Goal: Task Accomplishment & Management: Manage account settings

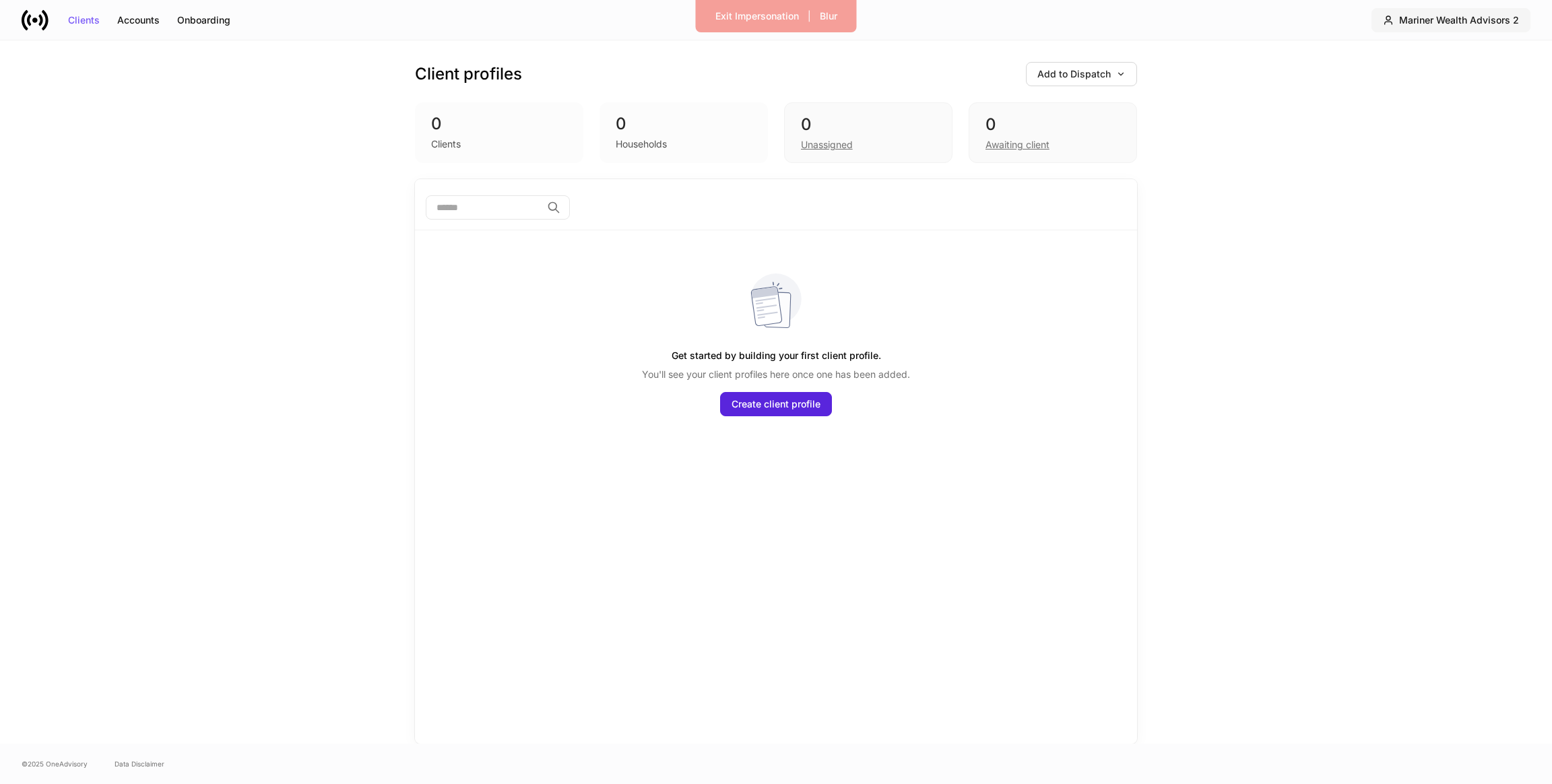
click at [1412, 13] on button "Mariner Wealth Advisors 2" at bounding box center [1451, 20] width 159 height 24
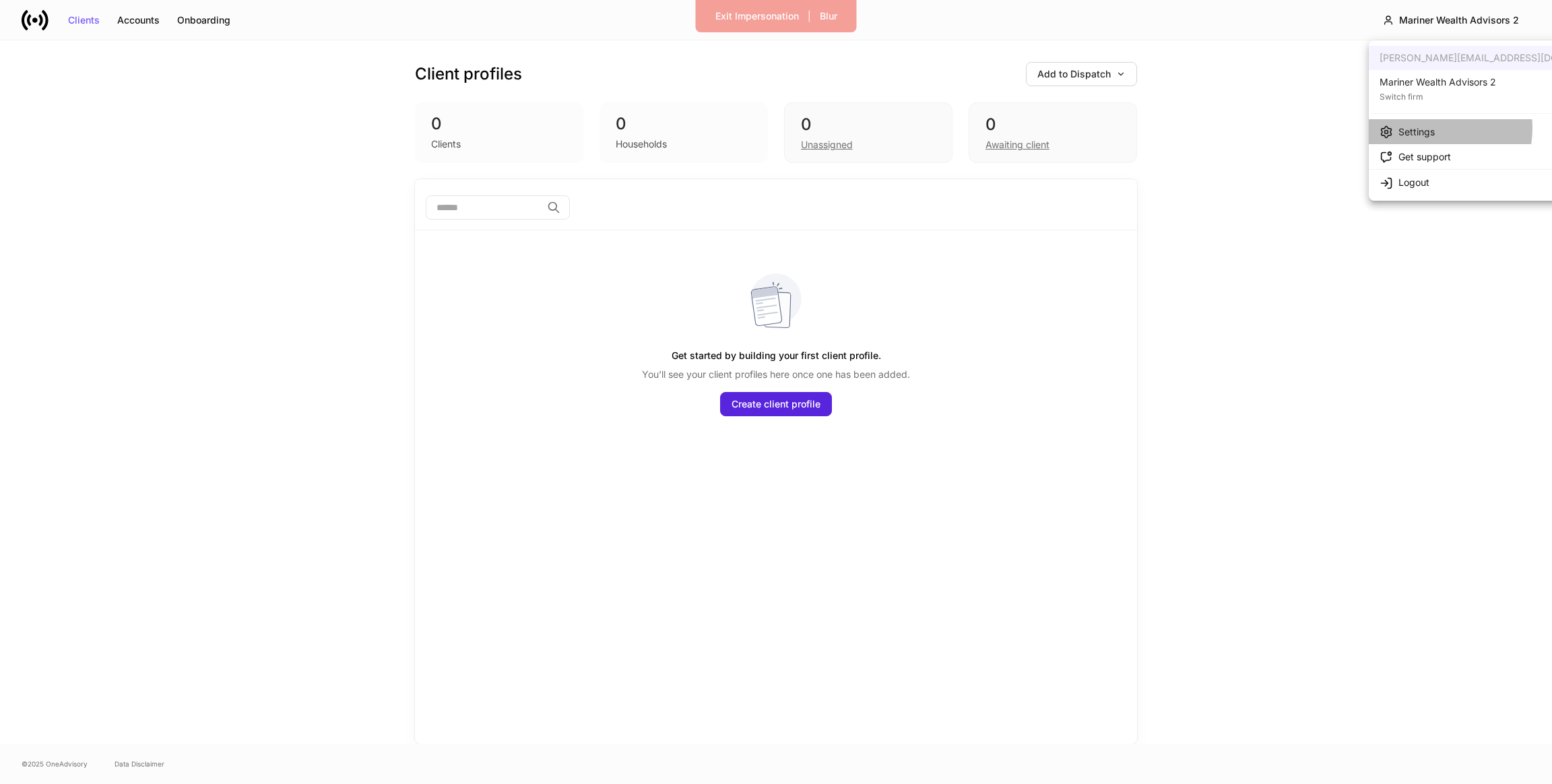
click at [1423, 128] on div "Settings" at bounding box center [1417, 132] width 36 height 14
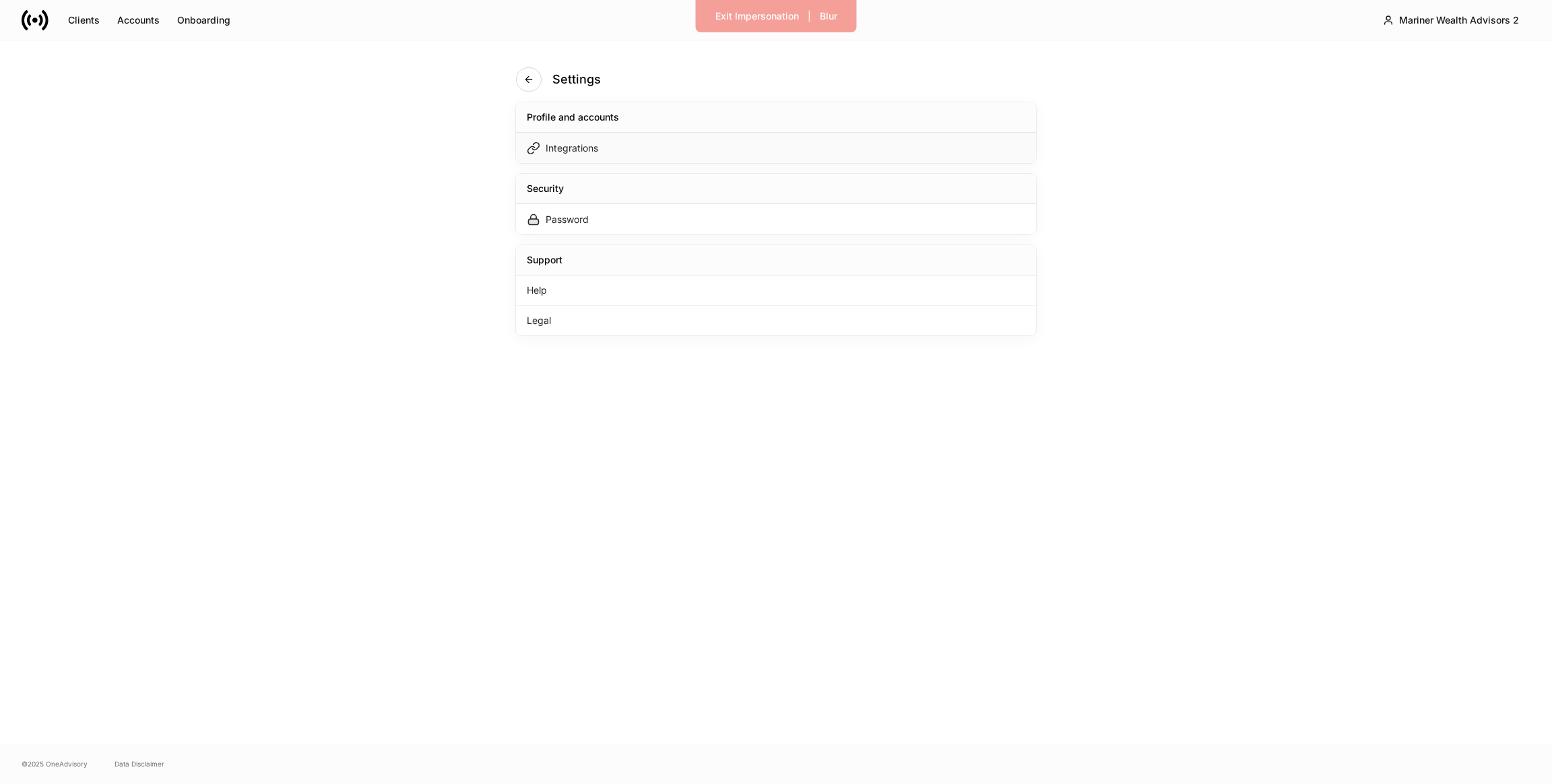
click at [931, 135] on div "Integrations" at bounding box center [776, 147] width 520 height 30
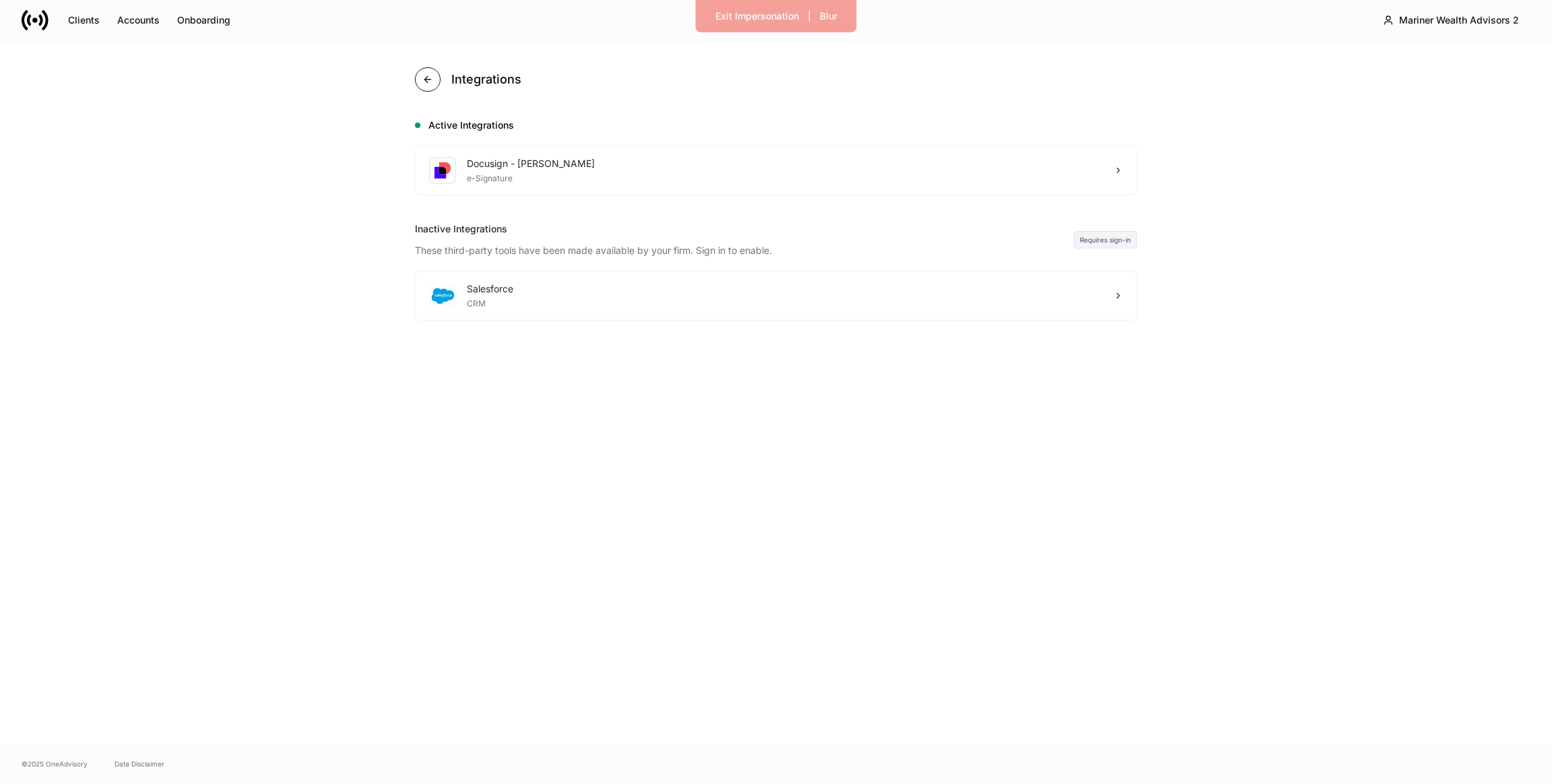
click at [423, 86] on button "button" at bounding box center [428, 80] width 26 height 24
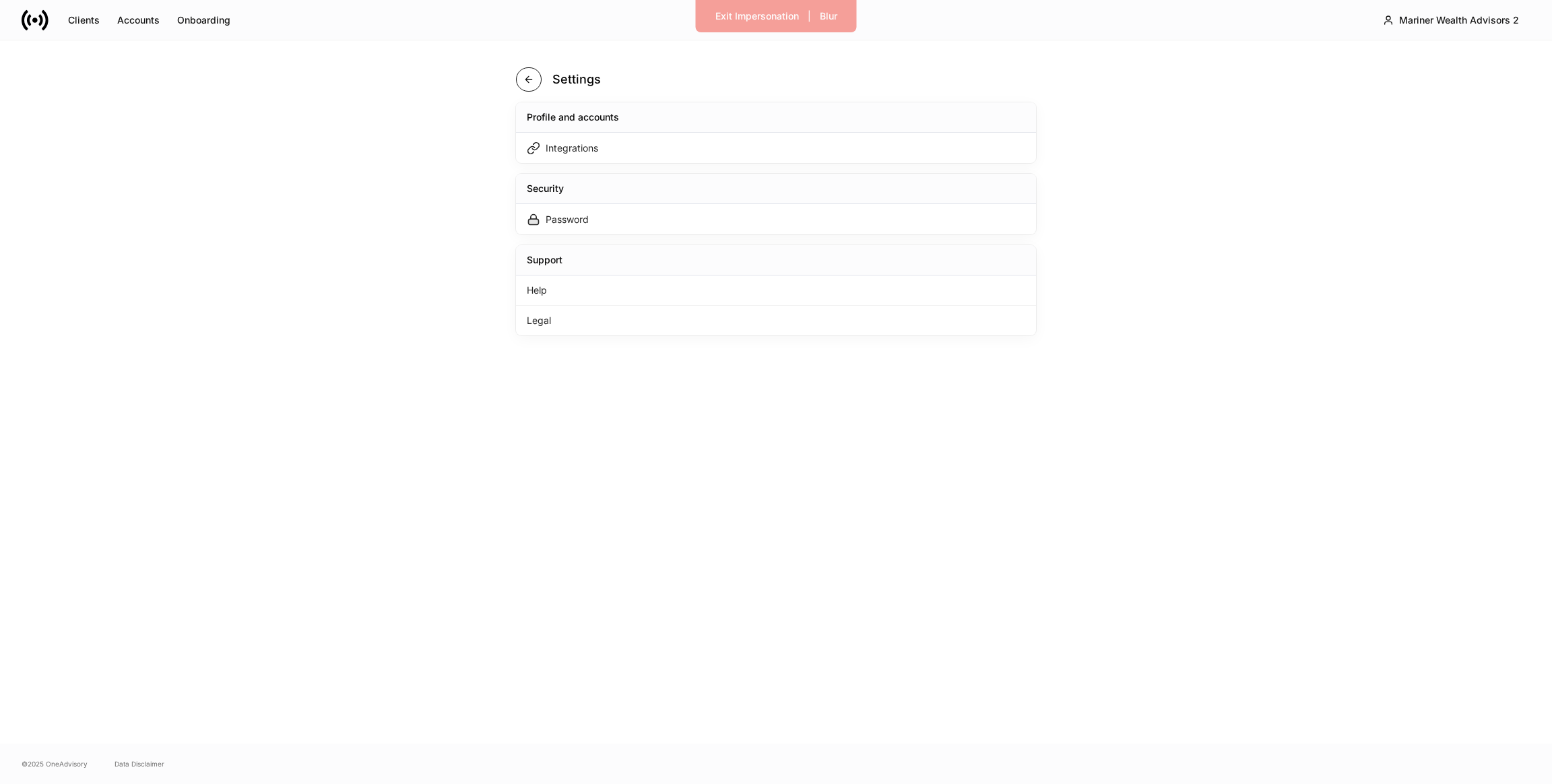
click at [525, 68] on button "button" at bounding box center [529, 80] width 26 height 24
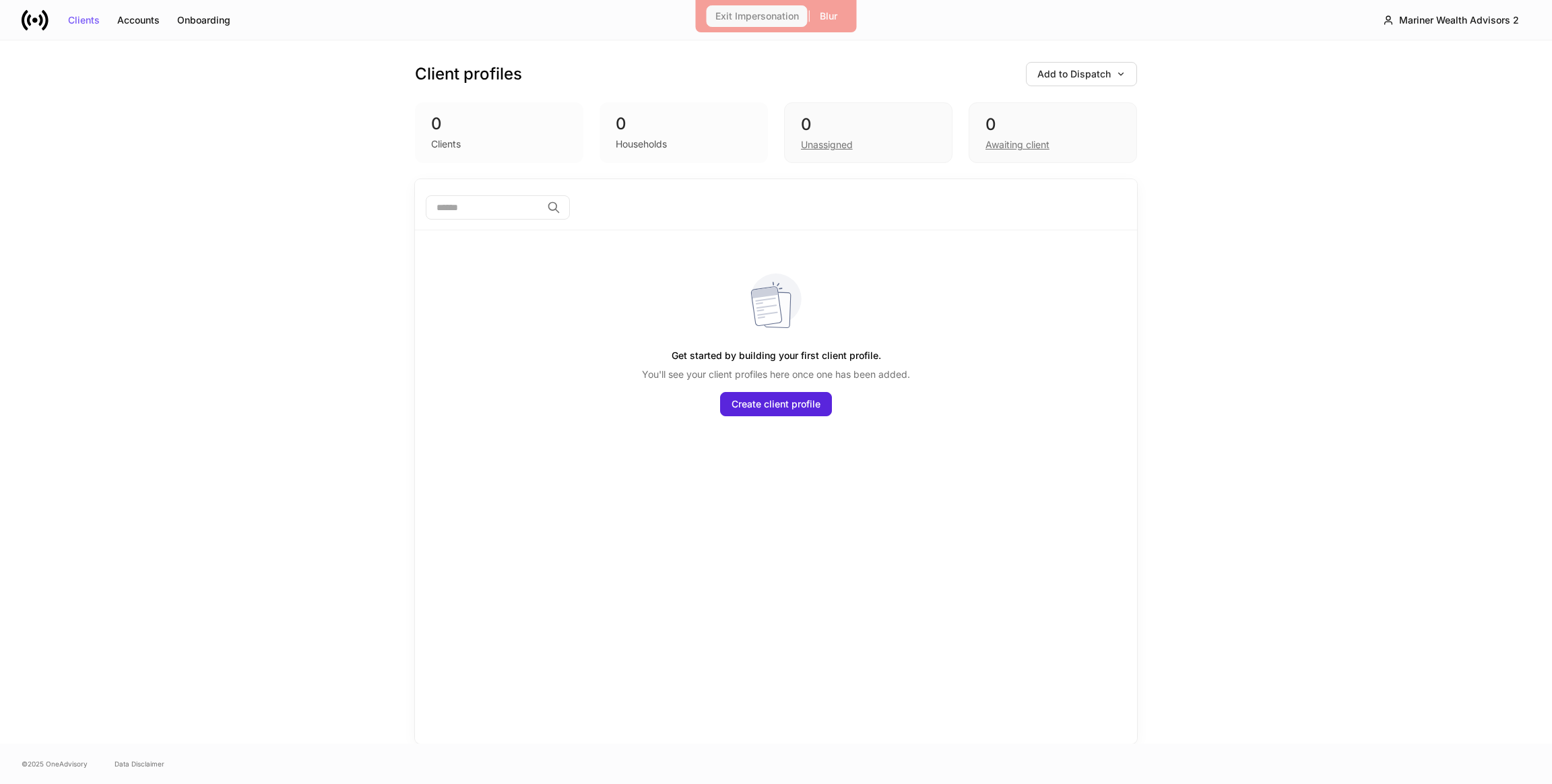
click at [727, 18] on div "Exit Impersonation" at bounding box center [757, 16] width 83 height 10
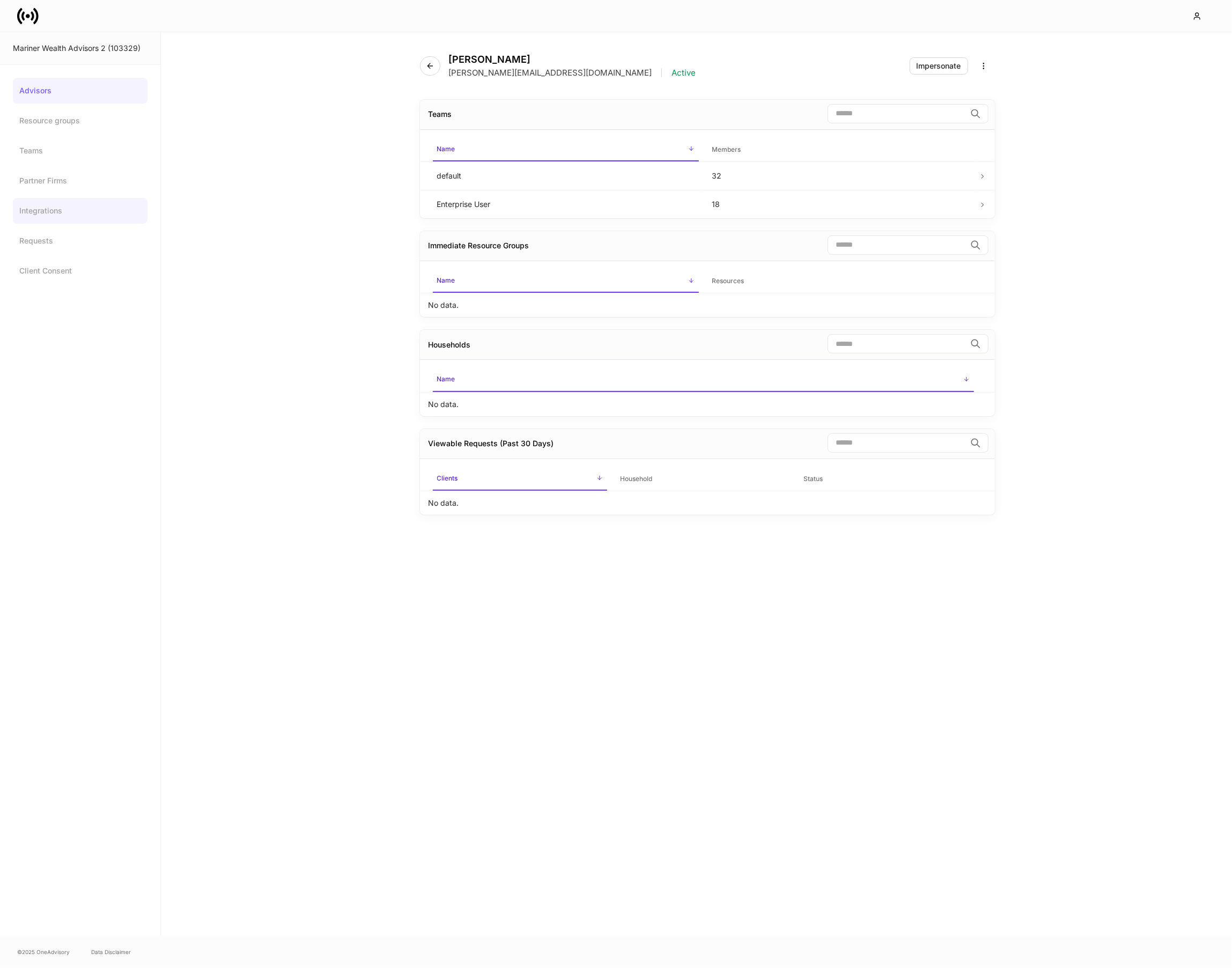
click at [65, 208] on link "Integrations" at bounding box center [80, 210] width 134 height 25
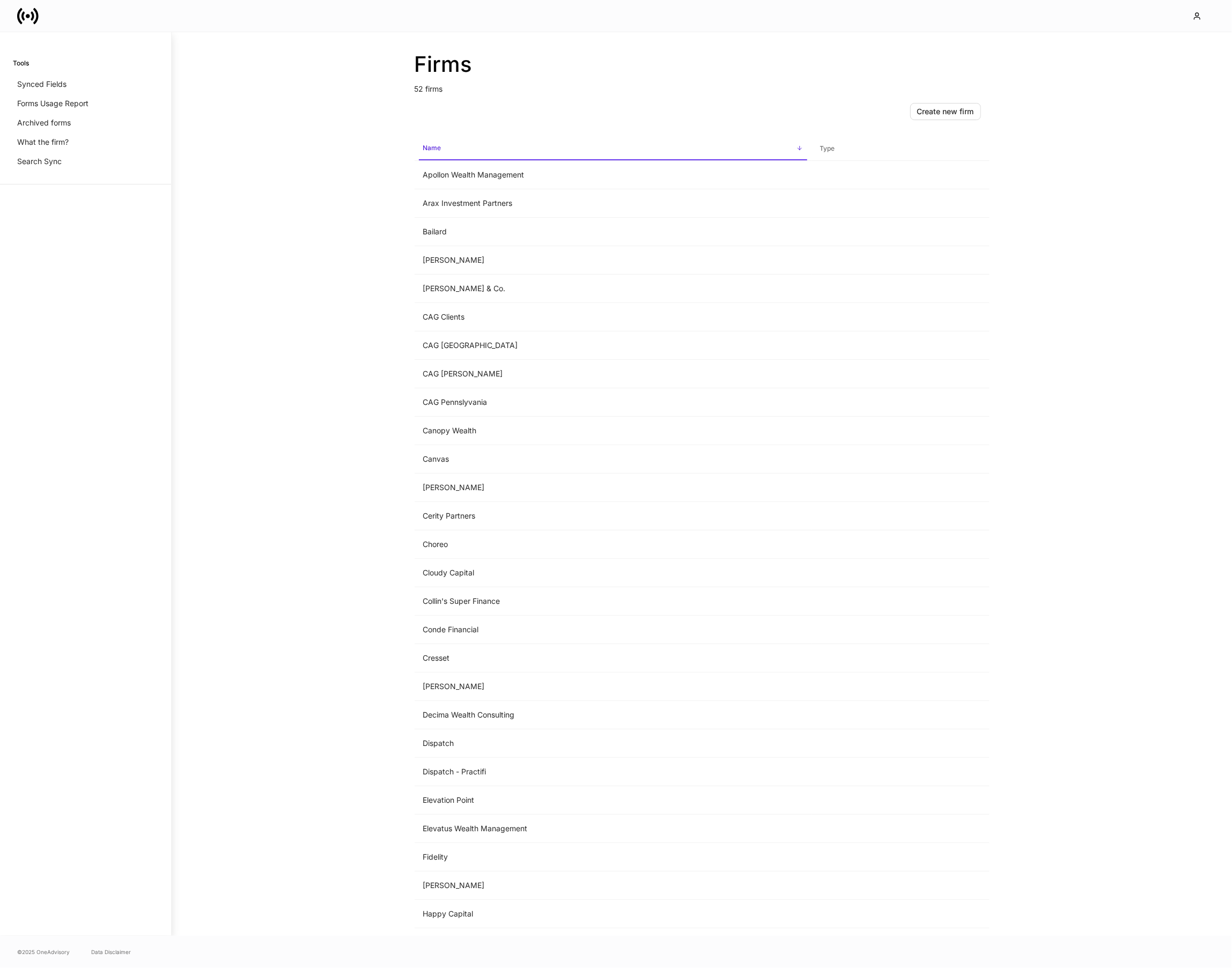
click at [25, 21] on icon at bounding box center [28, 16] width 21 height 21
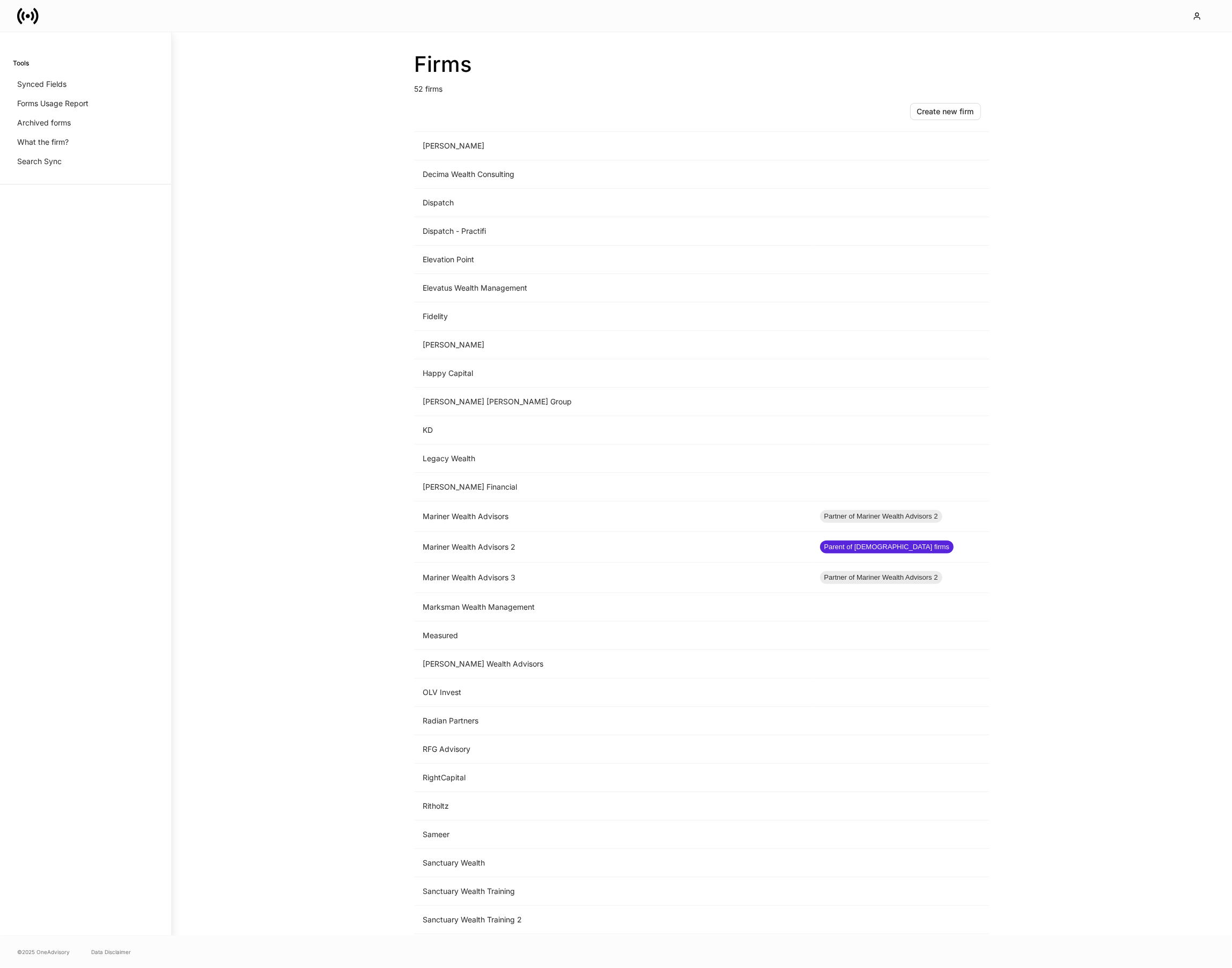
scroll to position [566, 0]
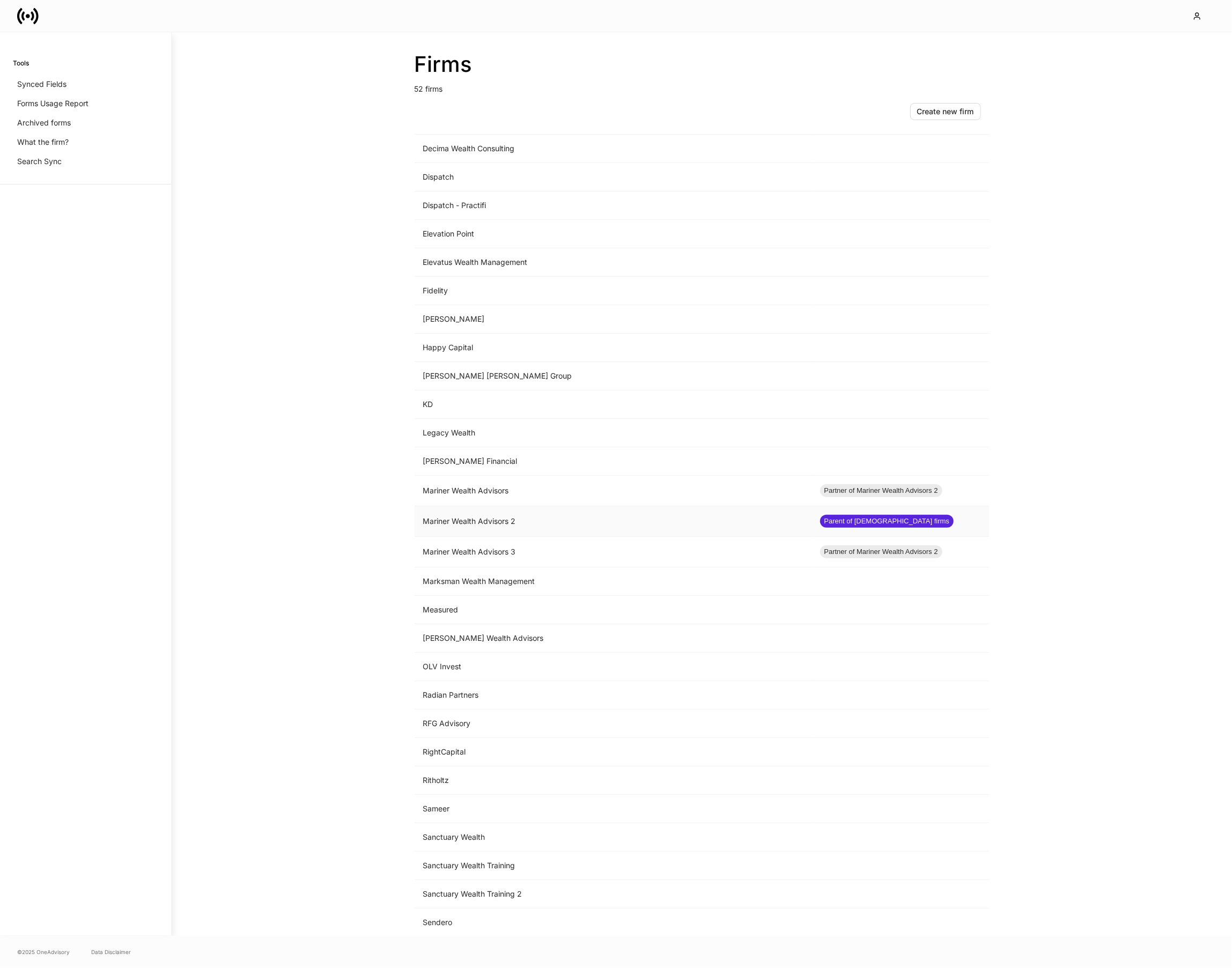
click at [485, 529] on td "Mariner Wealth Advisors 2" at bounding box center [613, 522] width 397 height 30
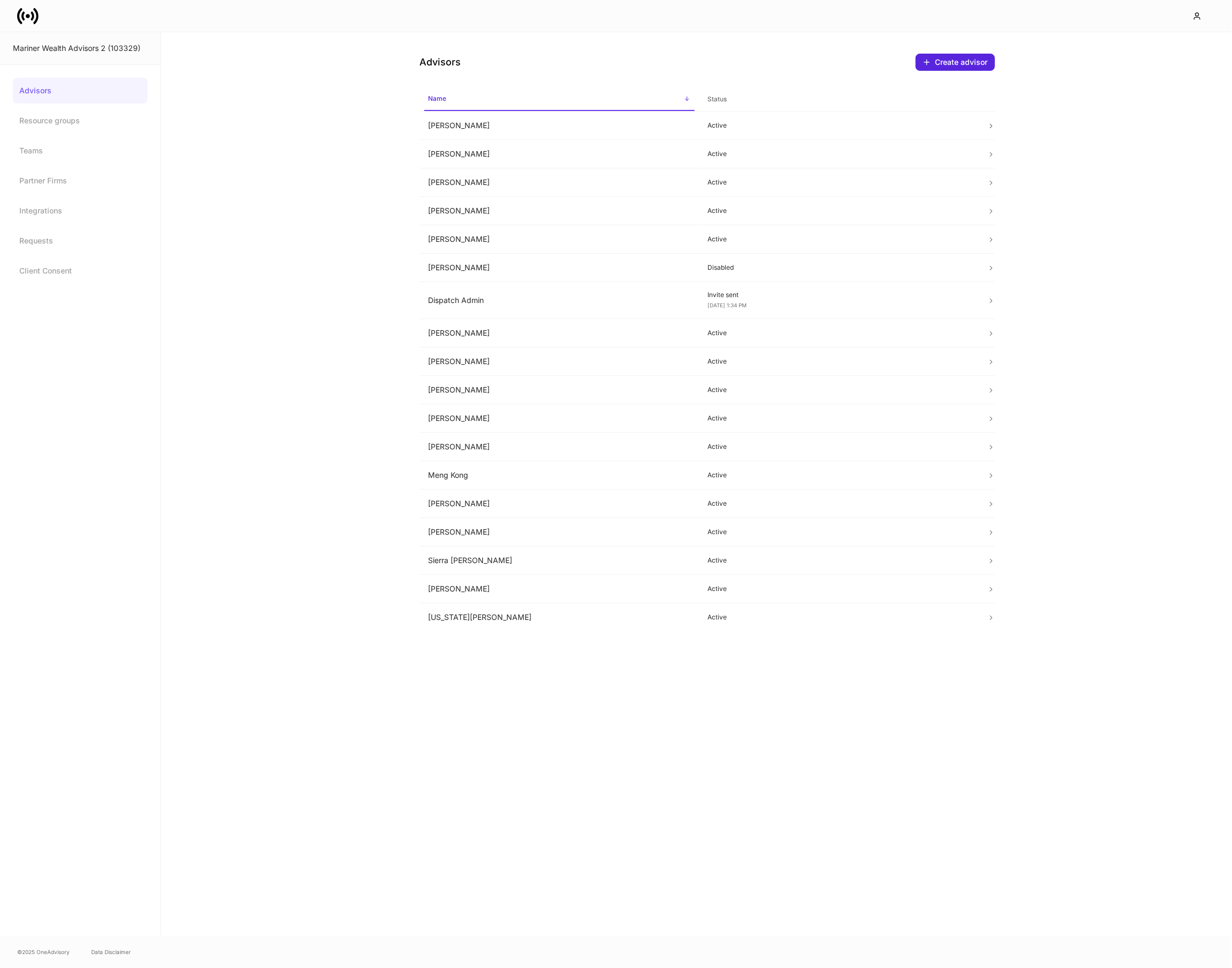
click at [26, 12] on icon at bounding box center [28, 16] width 21 height 21
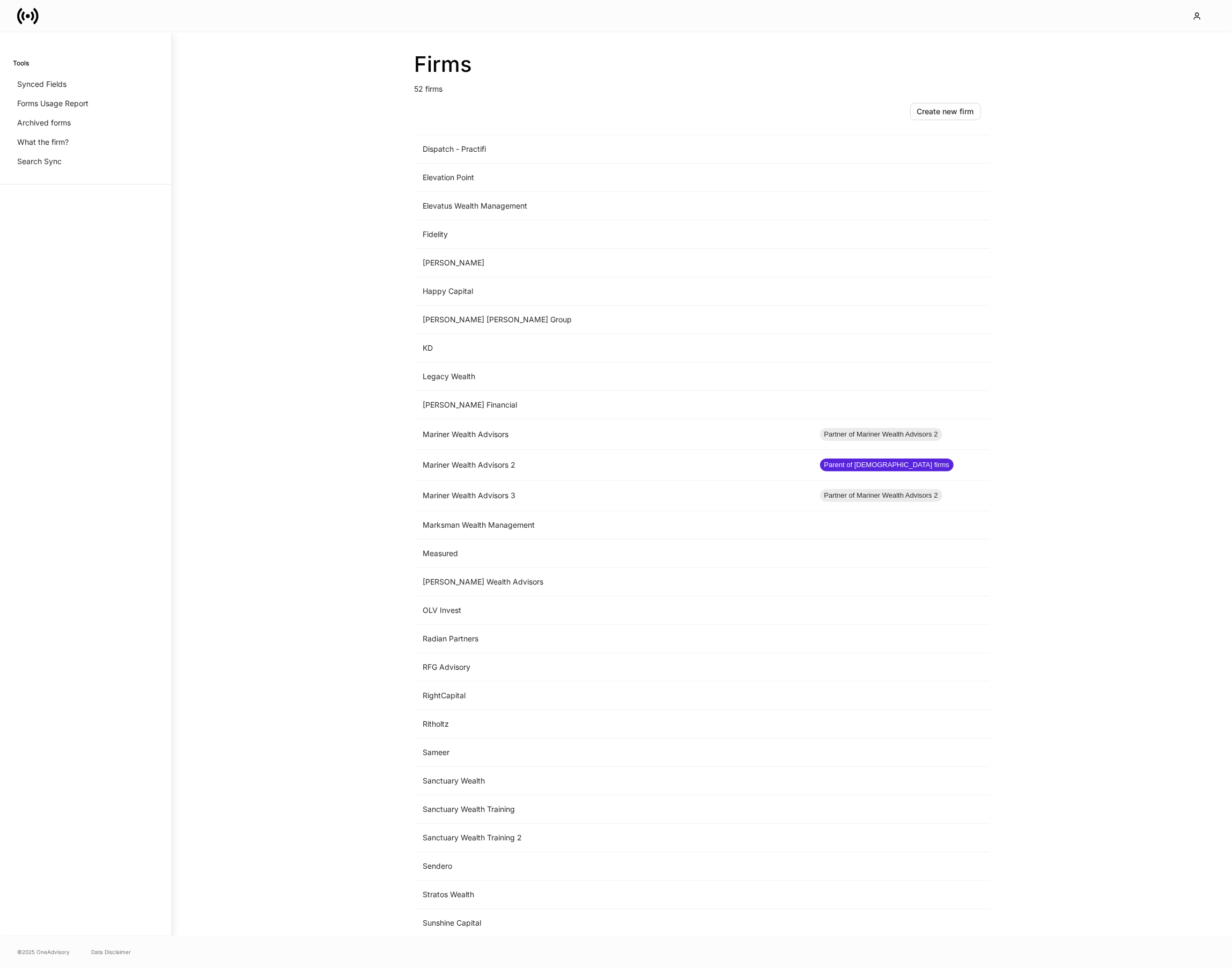
scroll to position [717, 0]
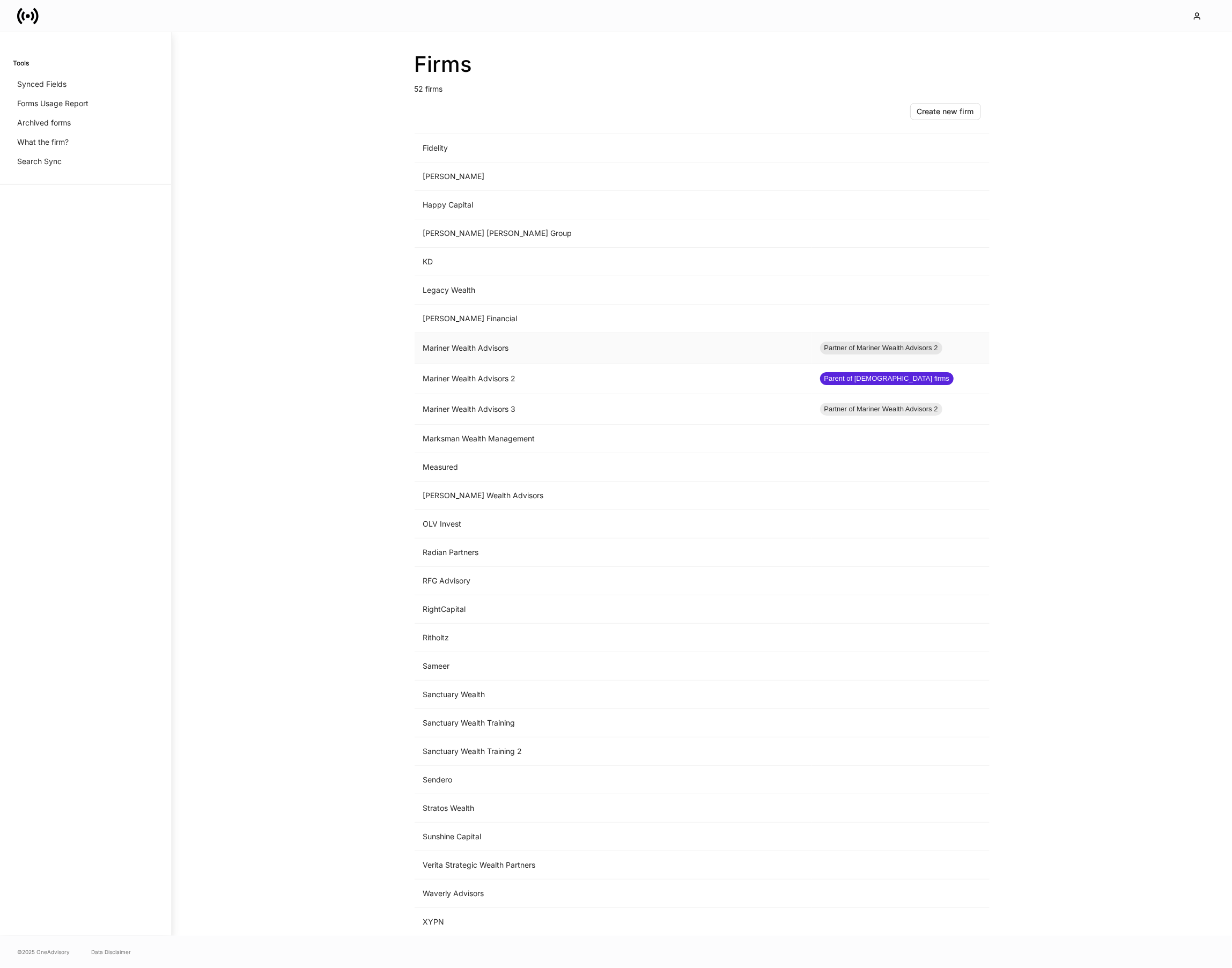
click at [544, 352] on td "Mariner Wealth Advisors" at bounding box center [613, 348] width 397 height 30
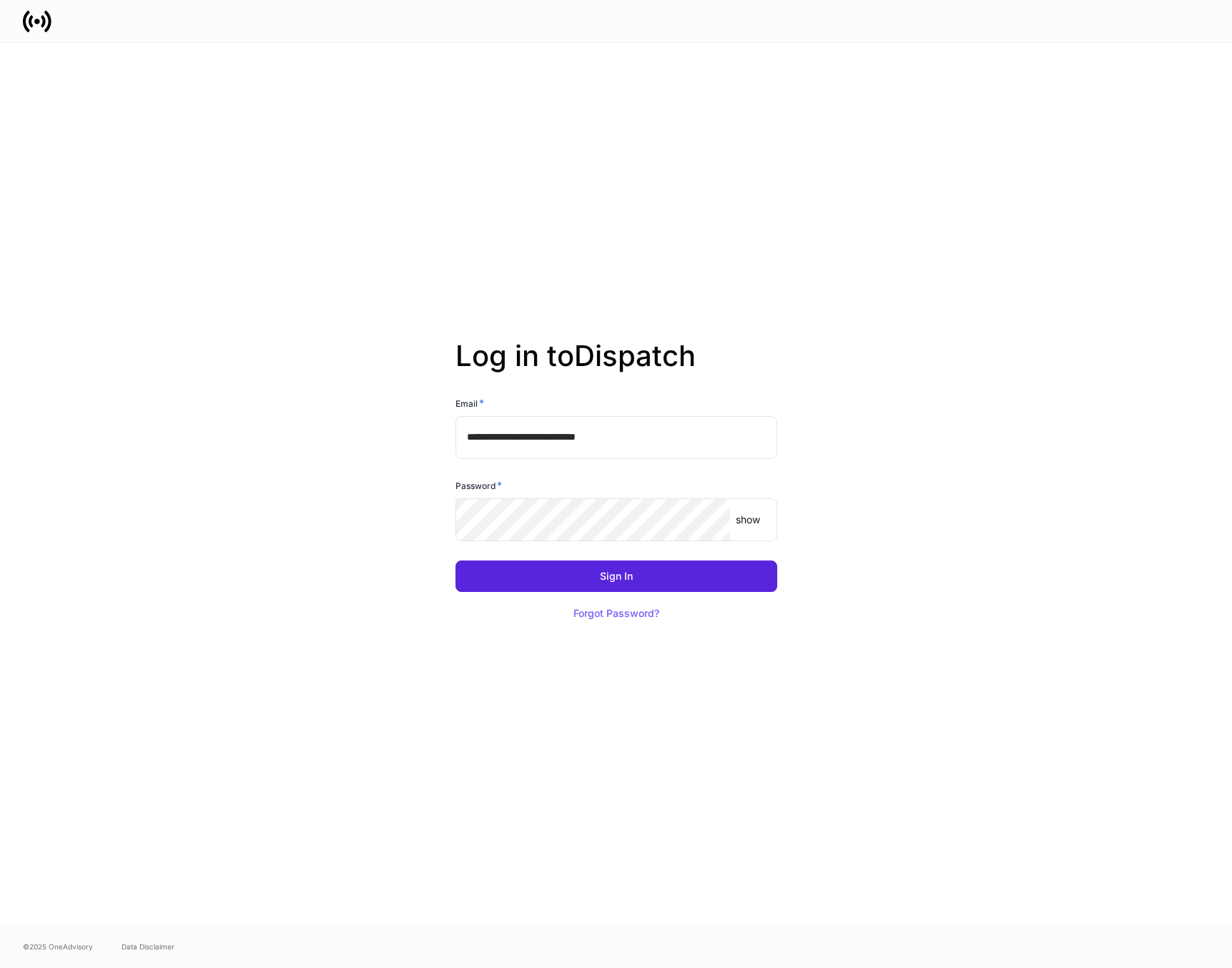
click at [548, 445] on input "**********" at bounding box center [616, 437] width 322 height 43
drag, startPoint x: 638, startPoint y: 436, endPoint x: 419, endPoint y: 436, distance: 219.0
click at [420, 436] on div "**********" at bounding box center [616, 484] width 766 height 882
type input "**********"
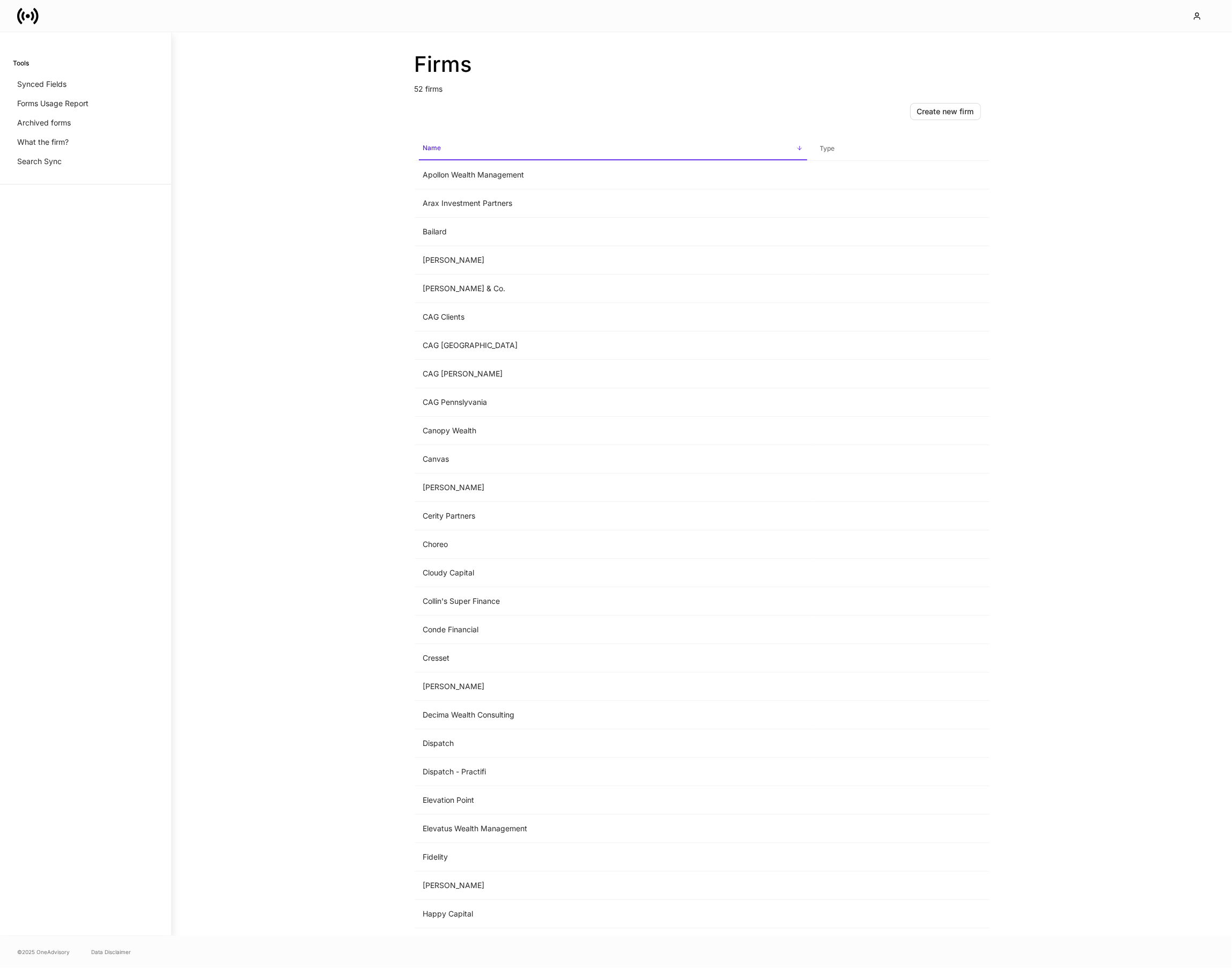
click at [28, 15] on icon at bounding box center [28, 16] width 4 height 4
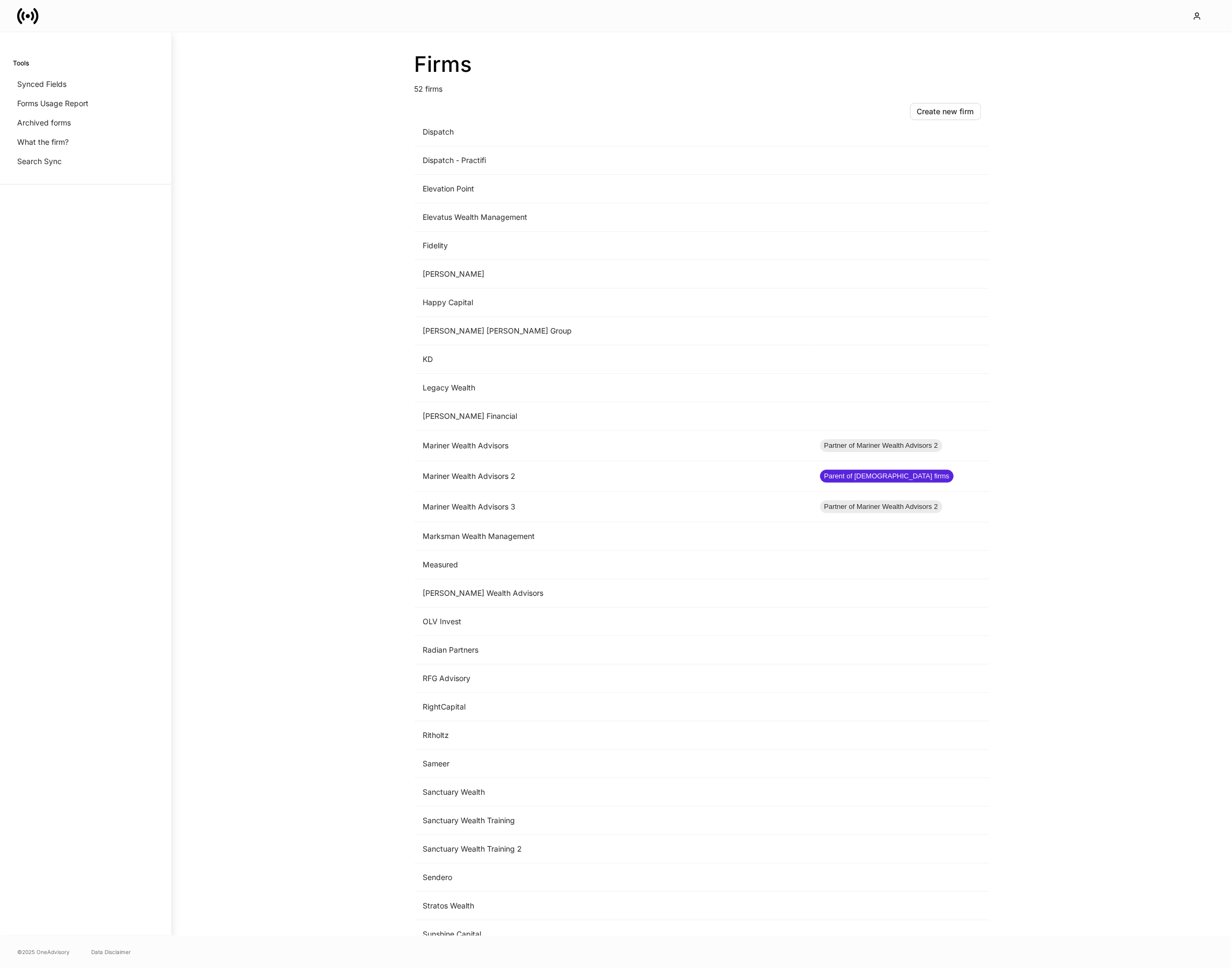
scroll to position [639, 0]
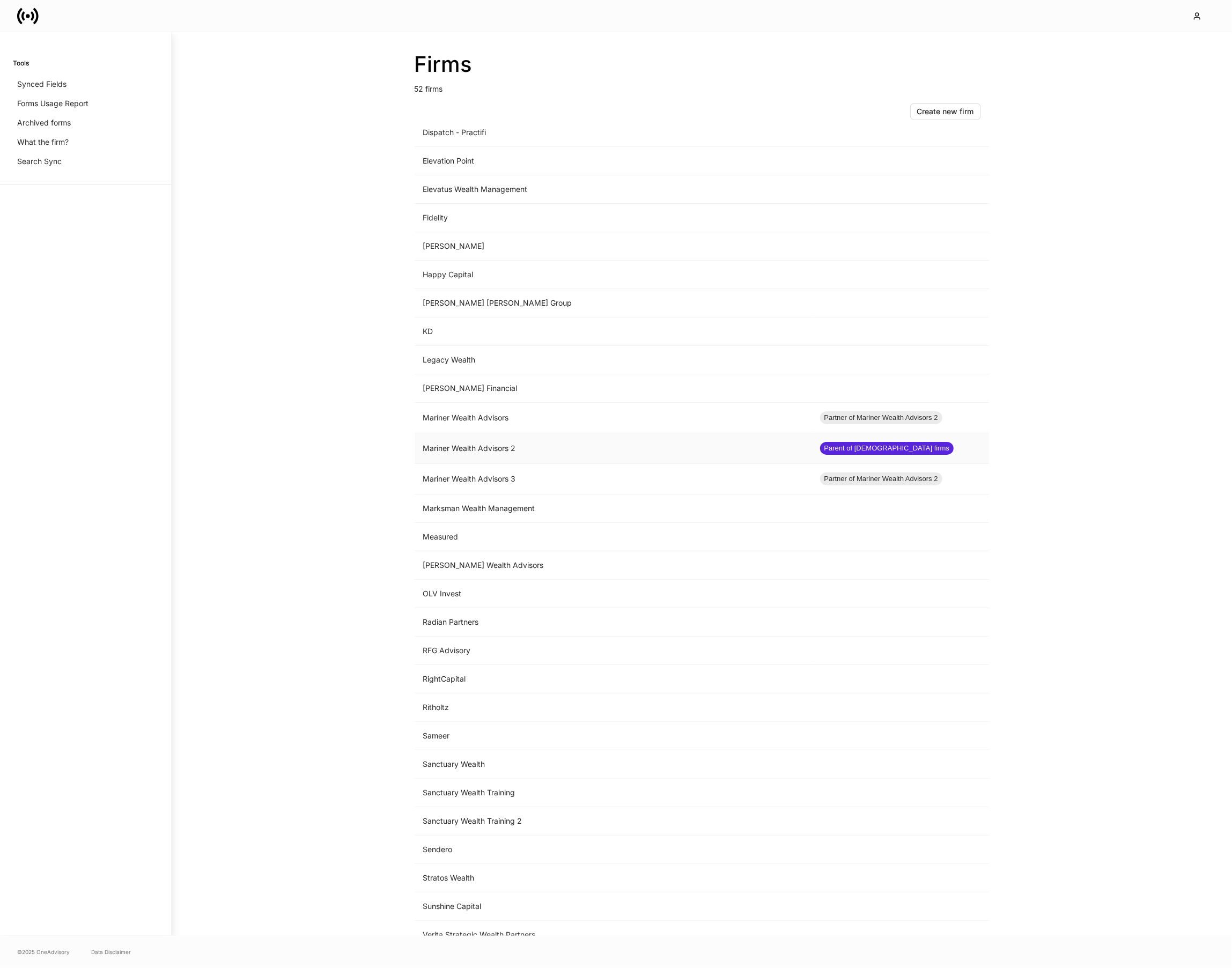
click at [497, 449] on td "Mariner Wealth Advisors 2" at bounding box center [613, 449] width 397 height 30
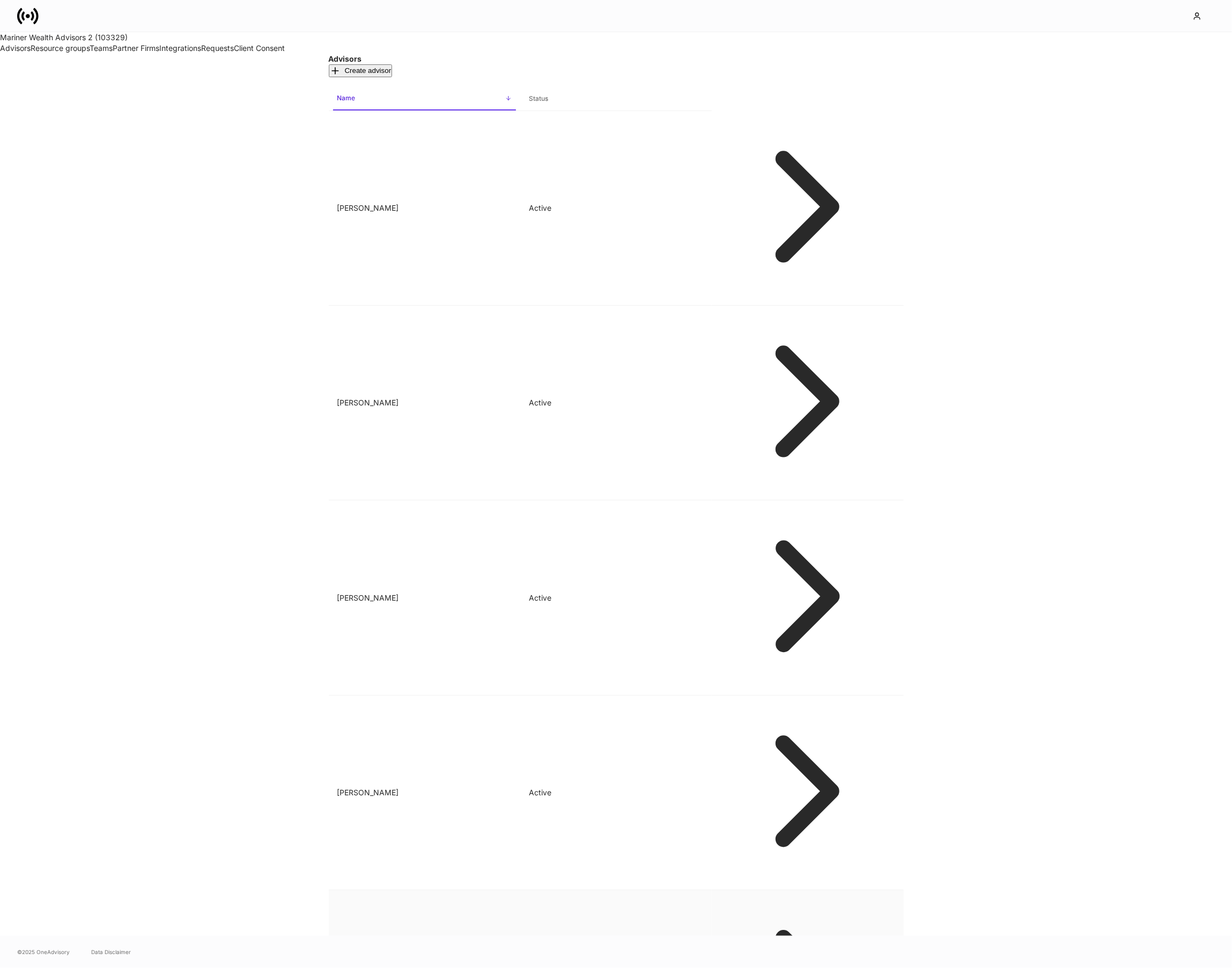
click at [489, 890] on td "[PERSON_NAME]" at bounding box center [424, 987] width 192 height 194
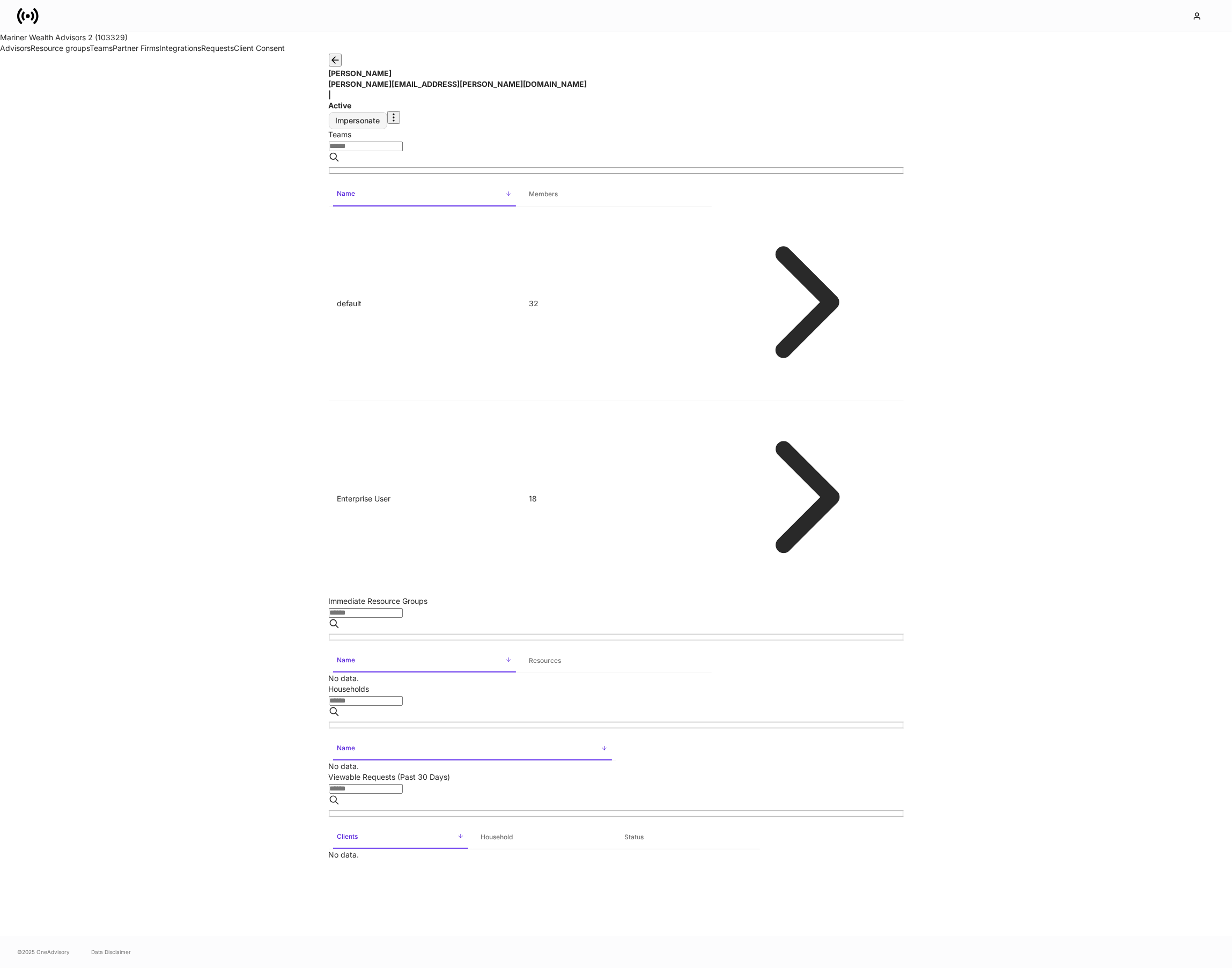
click at [380, 117] on div "Impersonate" at bounding box center [358, 121] width 45 height 8
click at [750, 54] on div "[PERSON_NAME] [PERSON_NAME][EMAIL_ADDRESS][PERSON_NAME][DOMAIN_NAME] | Active I…" at bounding box center [616, 92] width 575 height 76
click at [30, 52] on link "Advisors" at bounding box center [15, 48] width 30 height 9
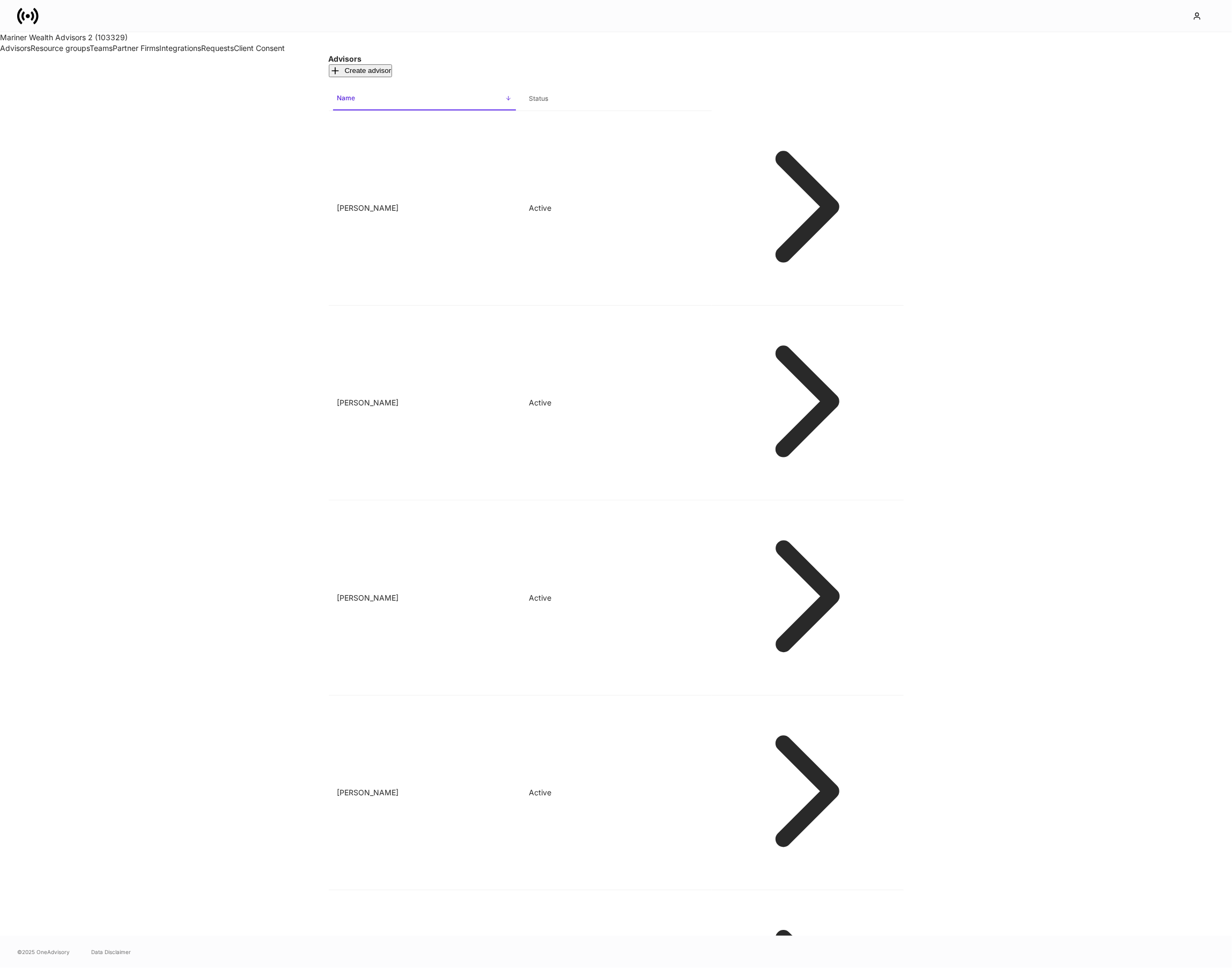
click at [39, 17] on link at bounding box center [32, 16] width 30 height 21
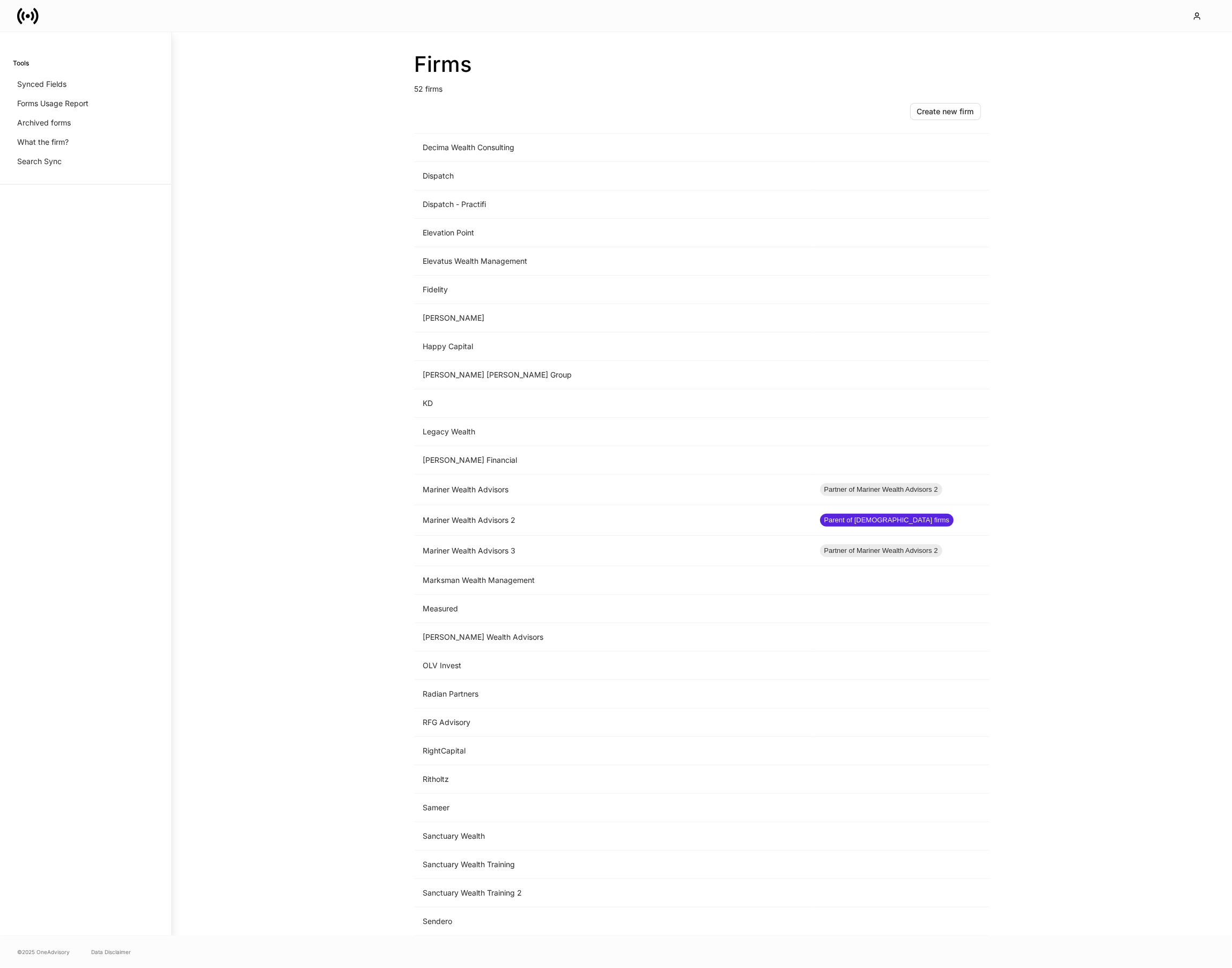
scroll to position [672, 0]
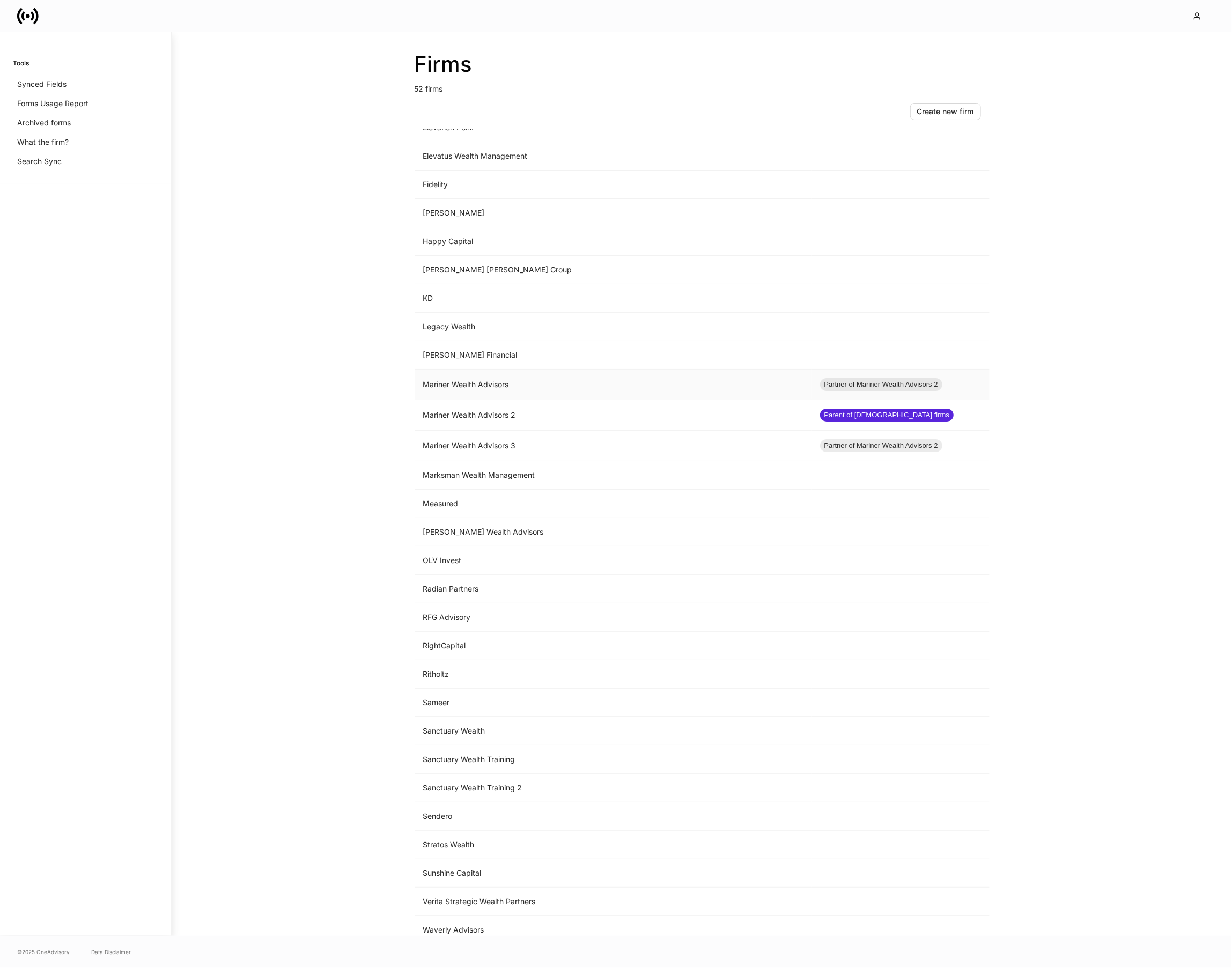
click at [552, 382] on td "Mariner Wealth Advisors" at bounding box center [613, 384] width 397 height 30
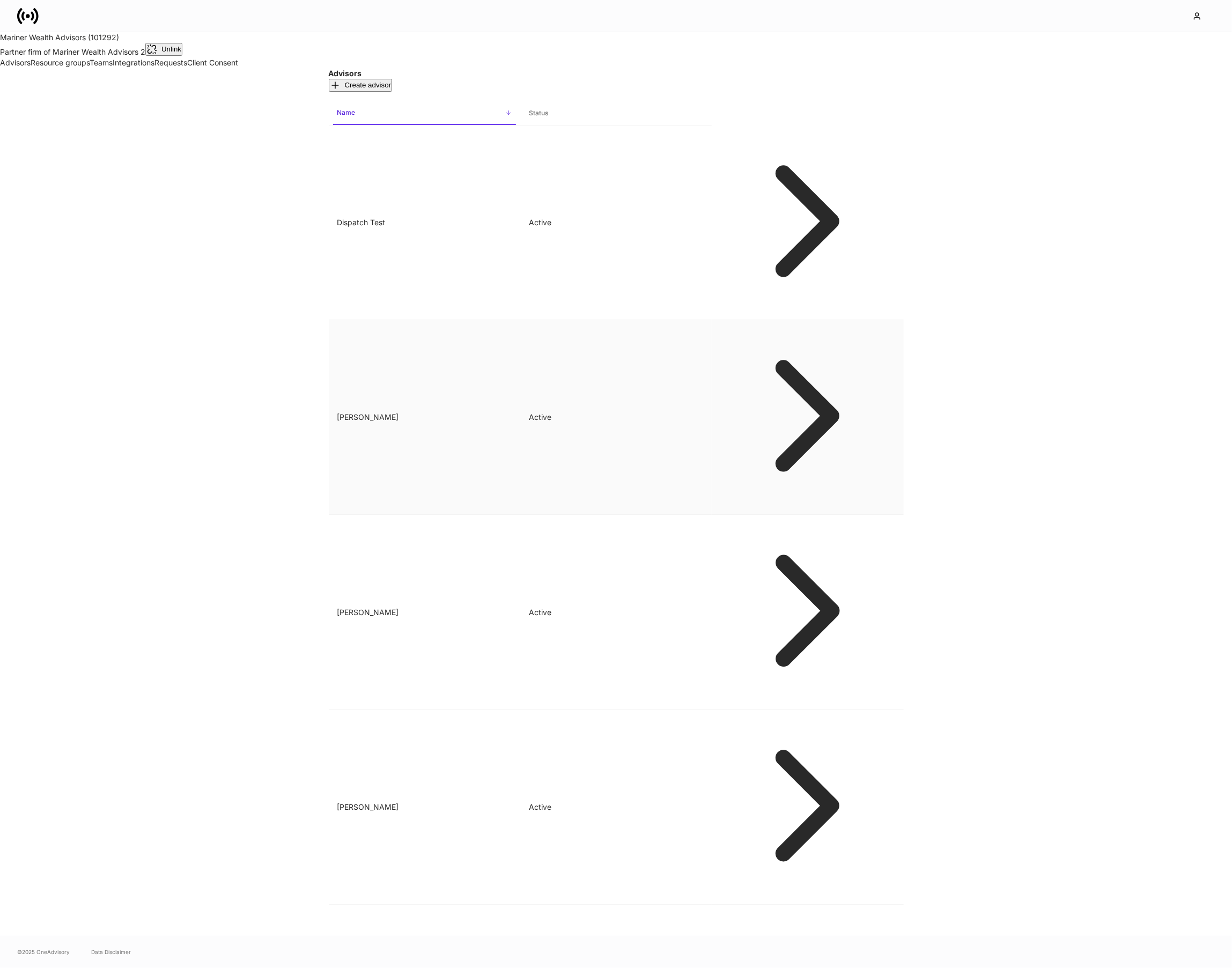
click at [520, 320] on td "[PERSON_NAME]" at bounding box center [424, 418] width 192 height 194
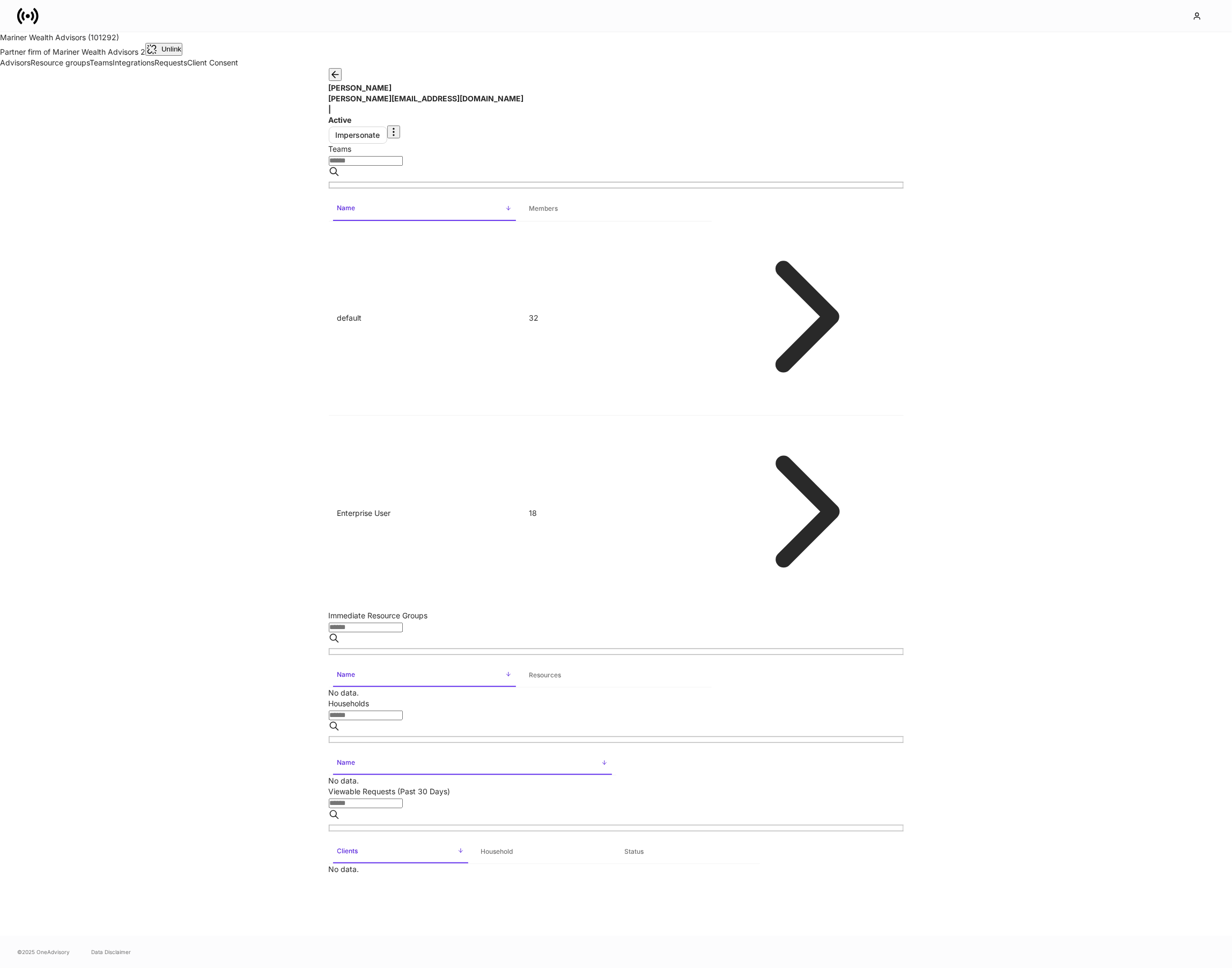
click at [90, 67] on link "Teams" at bounding box center [101, 62] width 23 height 9
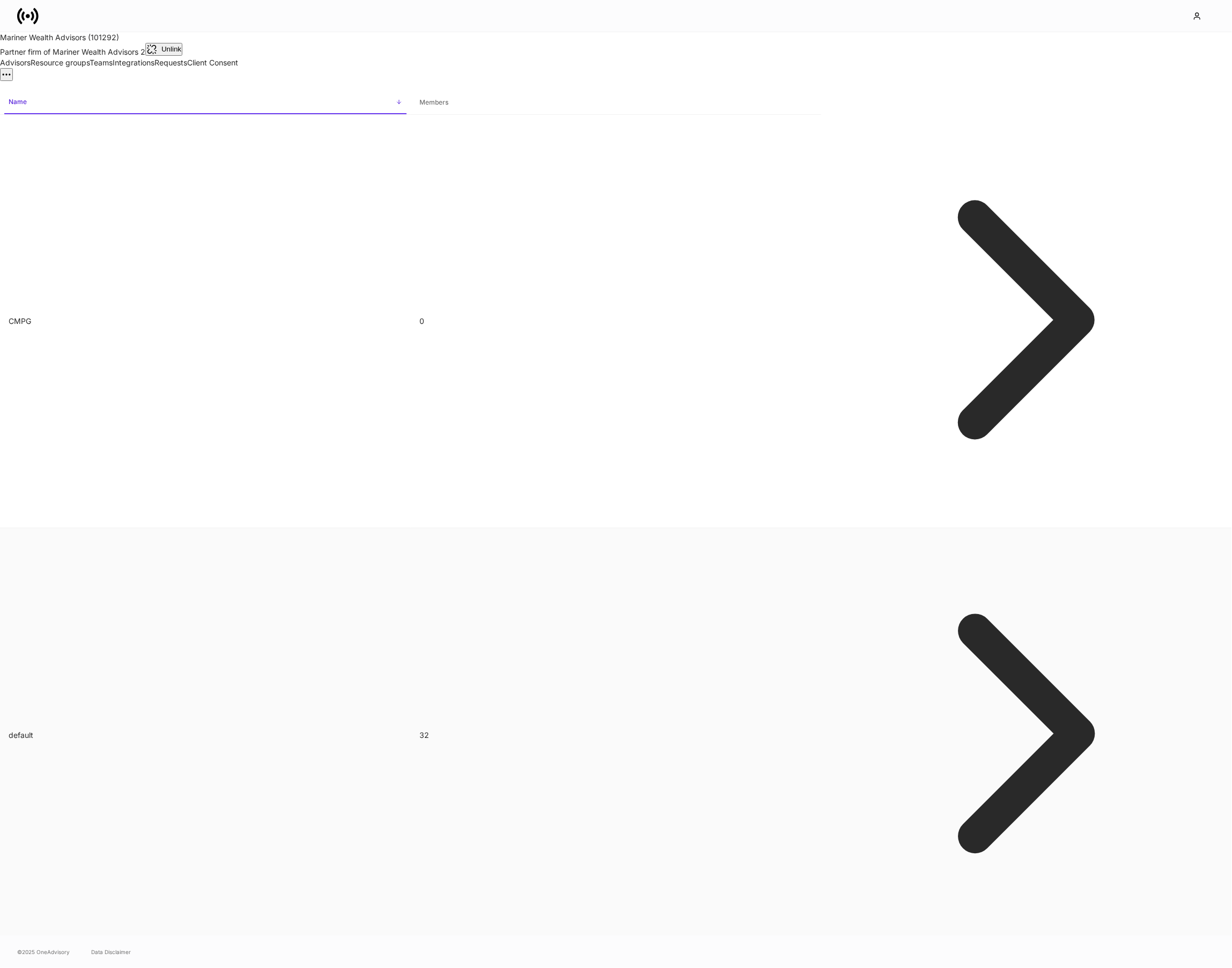
click at [240, 528] on td "default" at bounding box center [205, 735] width 411 height 414
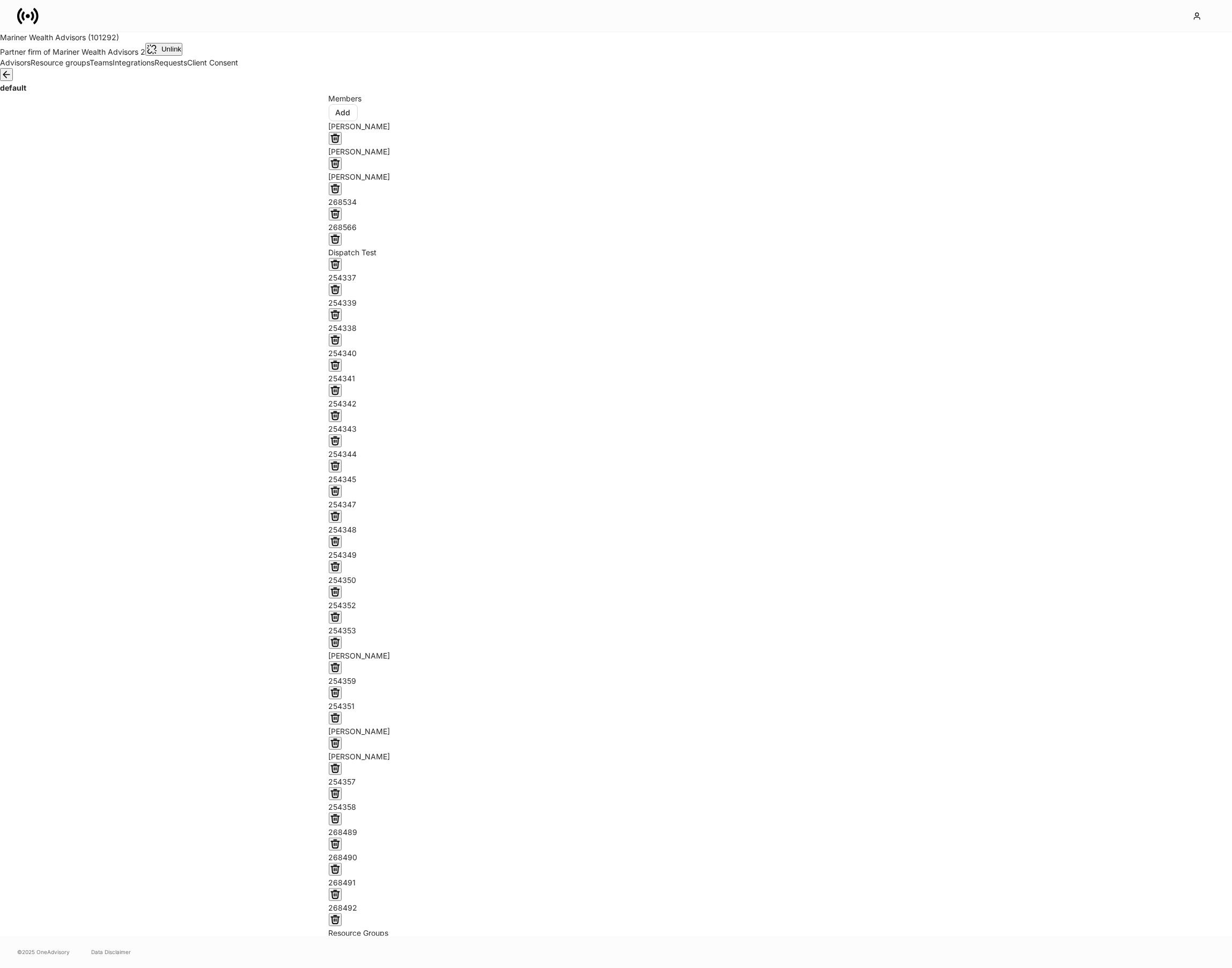
scroll to position [291, 0]
click at [358, 938] on button "Add" at bounding box center [343, 947] width 29 height 17
type input "**********"
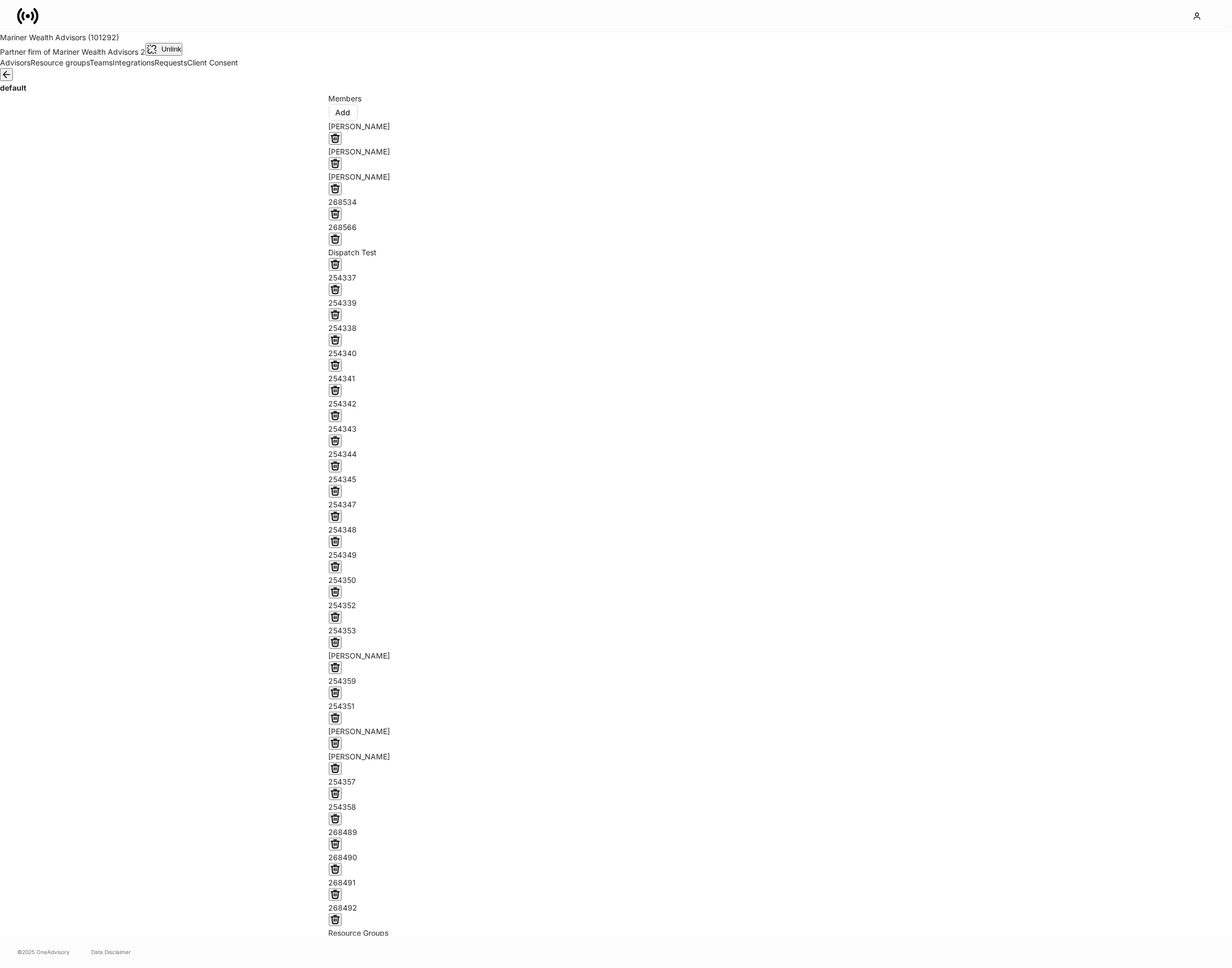
click at [30, 67] on link "Advisors" at bounding box center [15, 62] width 30 height 9
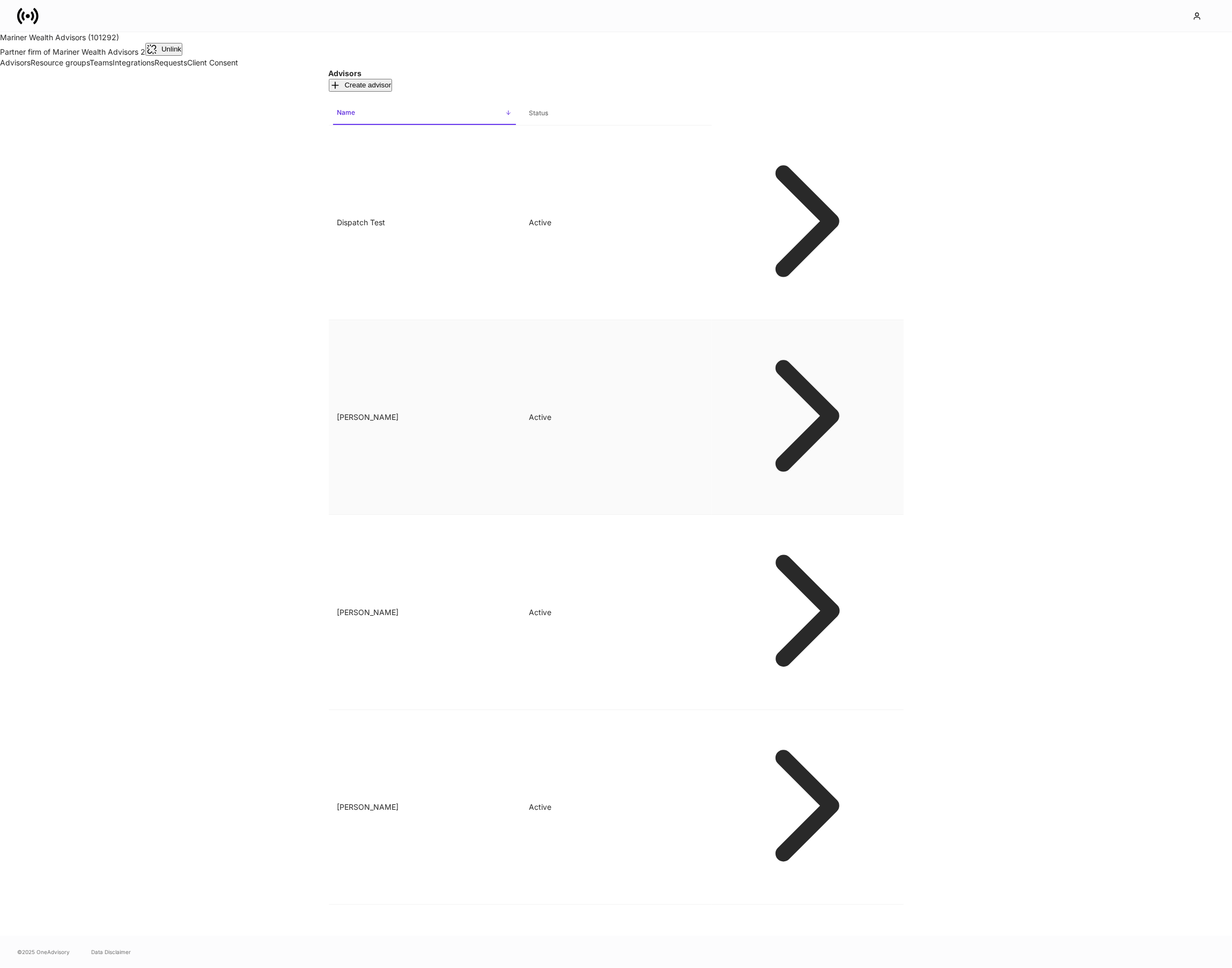
click at [520, 320] on td "[PERSON_NAME]" at bounding box center [424, 418] width 192 height 194
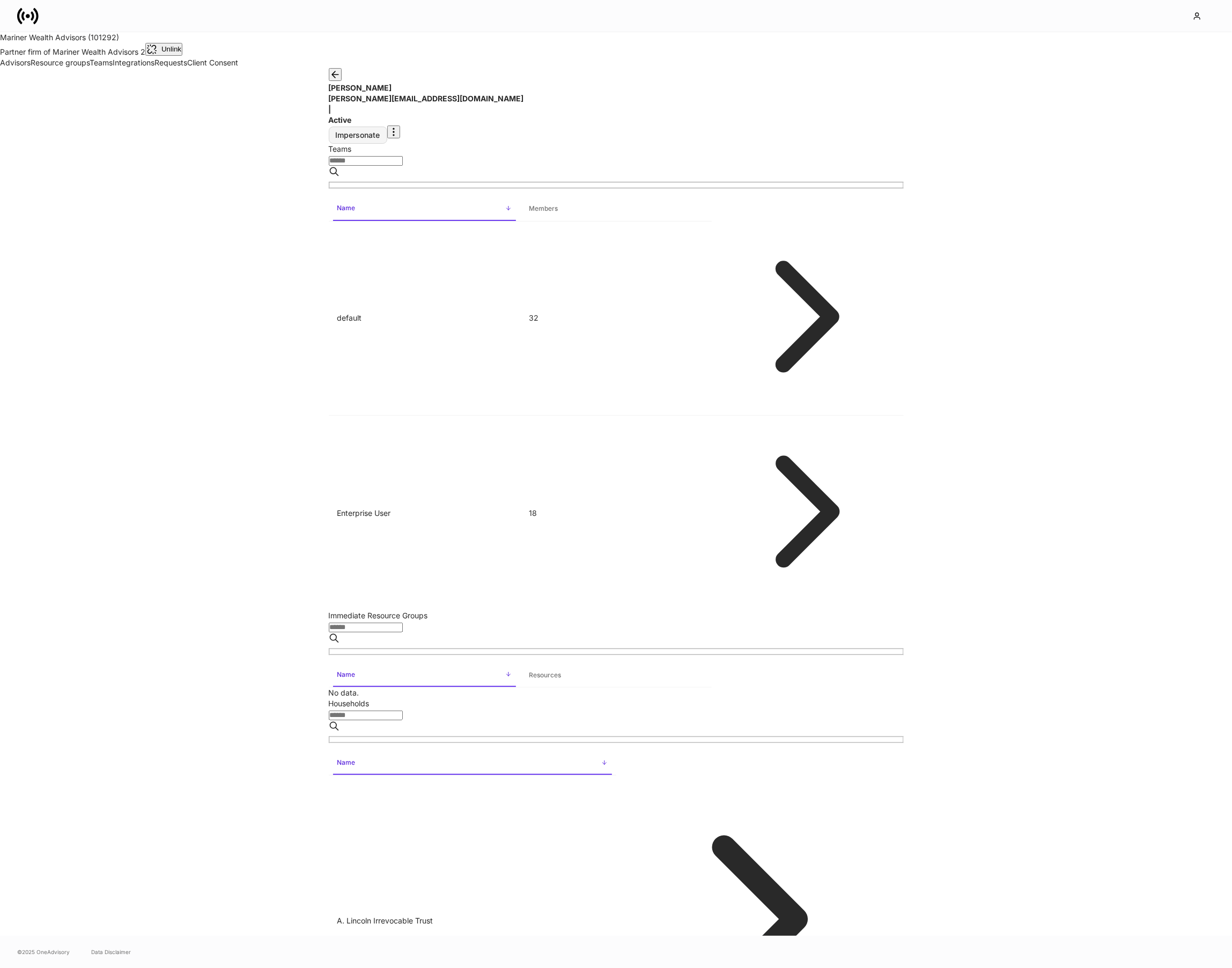
click at [380, 132] on div "Impersonate" at bounding box center [358, 135] width 45 height 8
click at [90, 67] on link "Teams" at bounding box center [101, 62] width 23 height 9
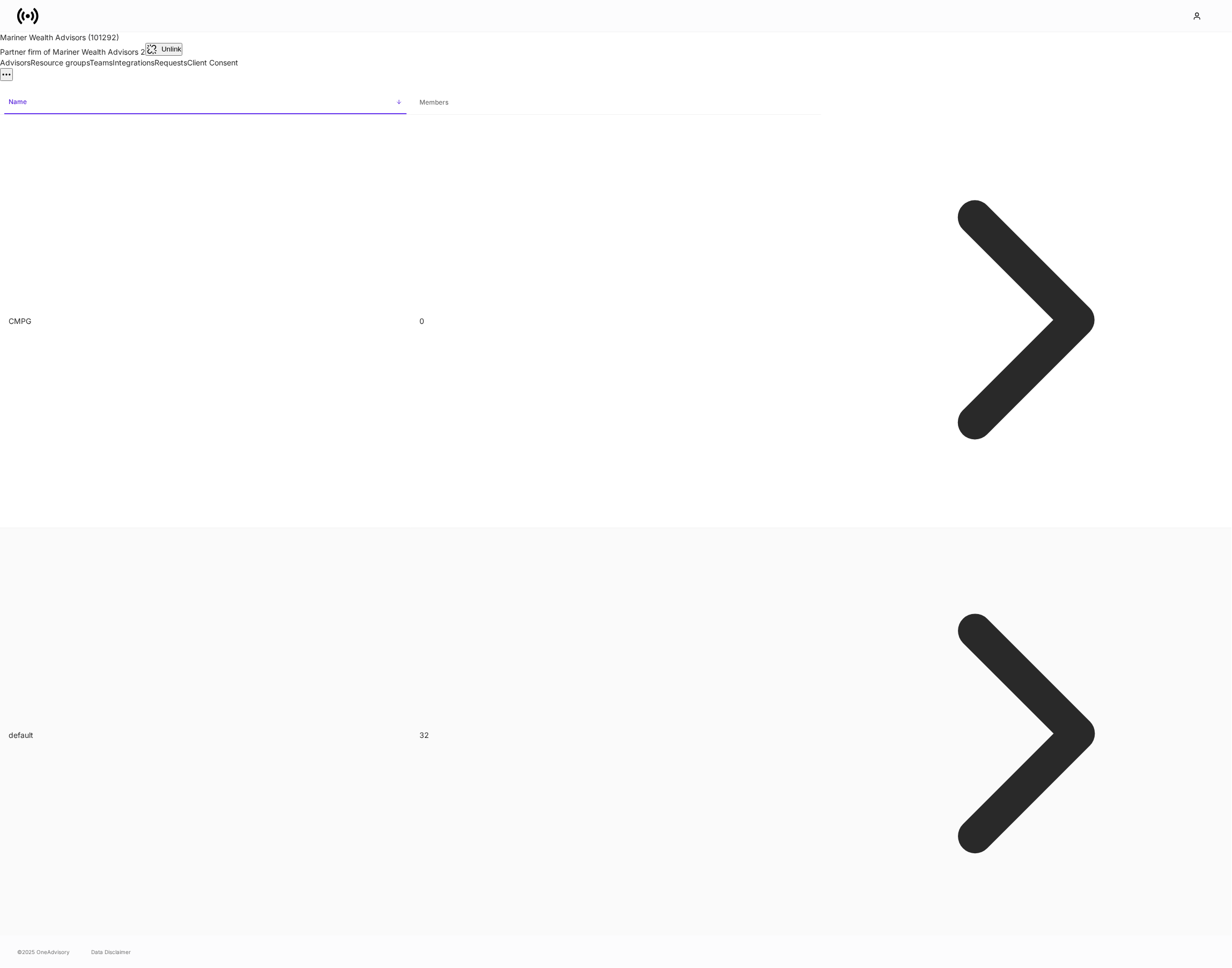
click at [300, 528] on td "default" at bounding box center [205, 735] width 411 height 414
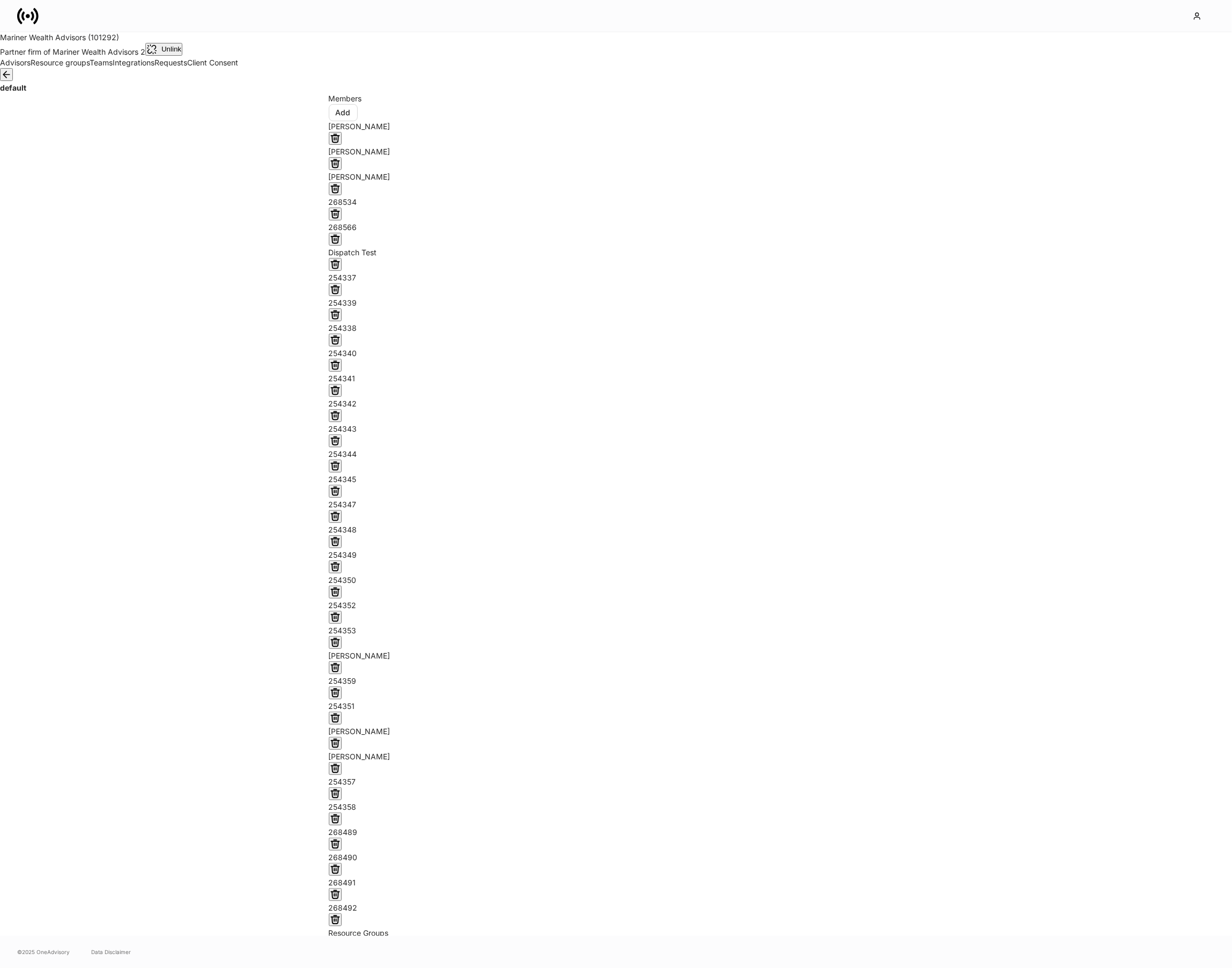
scroll to position [299, 0]
click at [339, 967] on icon "button" at bounding box center [335, 973] width 8 height 8
